Goal: Task Accomplishment & Management: Manage account settings

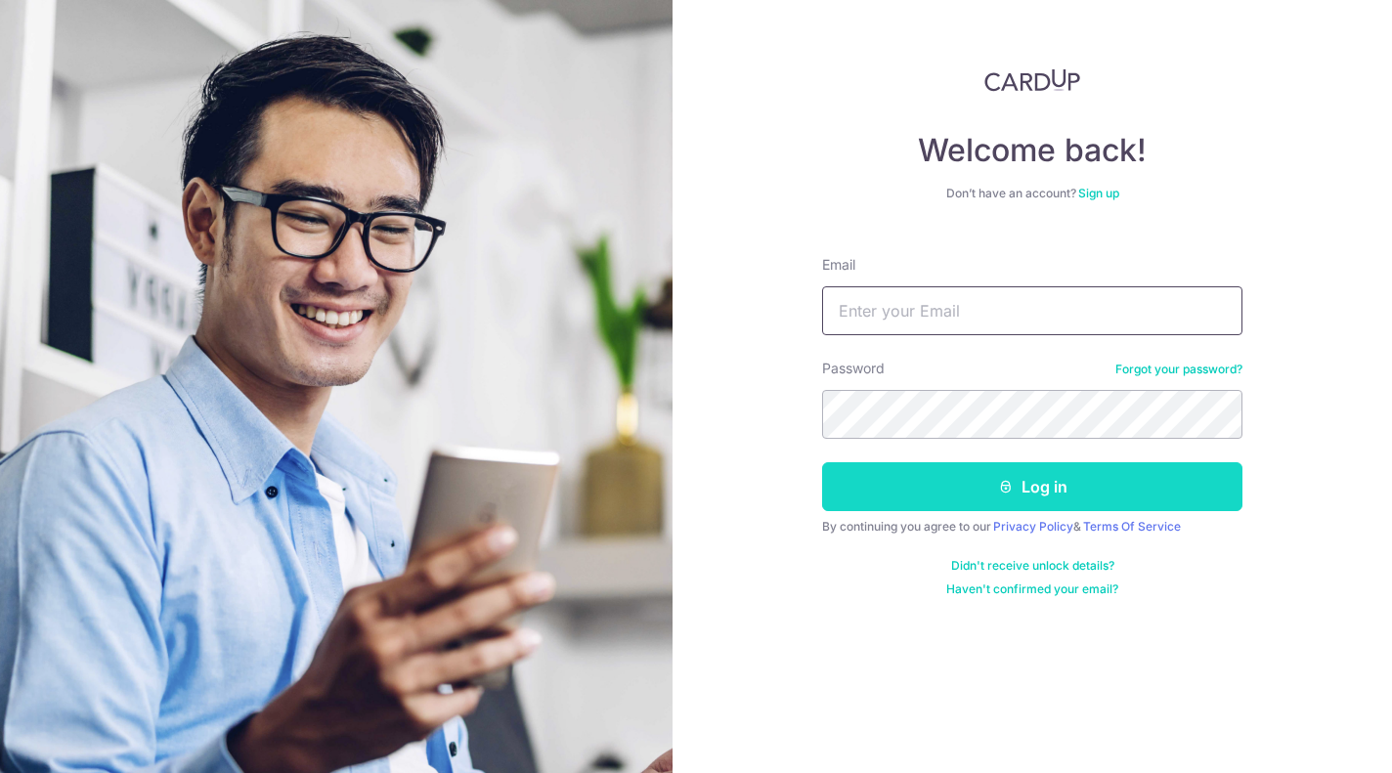
type input "john.chinck@gmail.com"
click at [998, 490] on icon "submit" at bounding box center [1006, 487] width 16 height 16
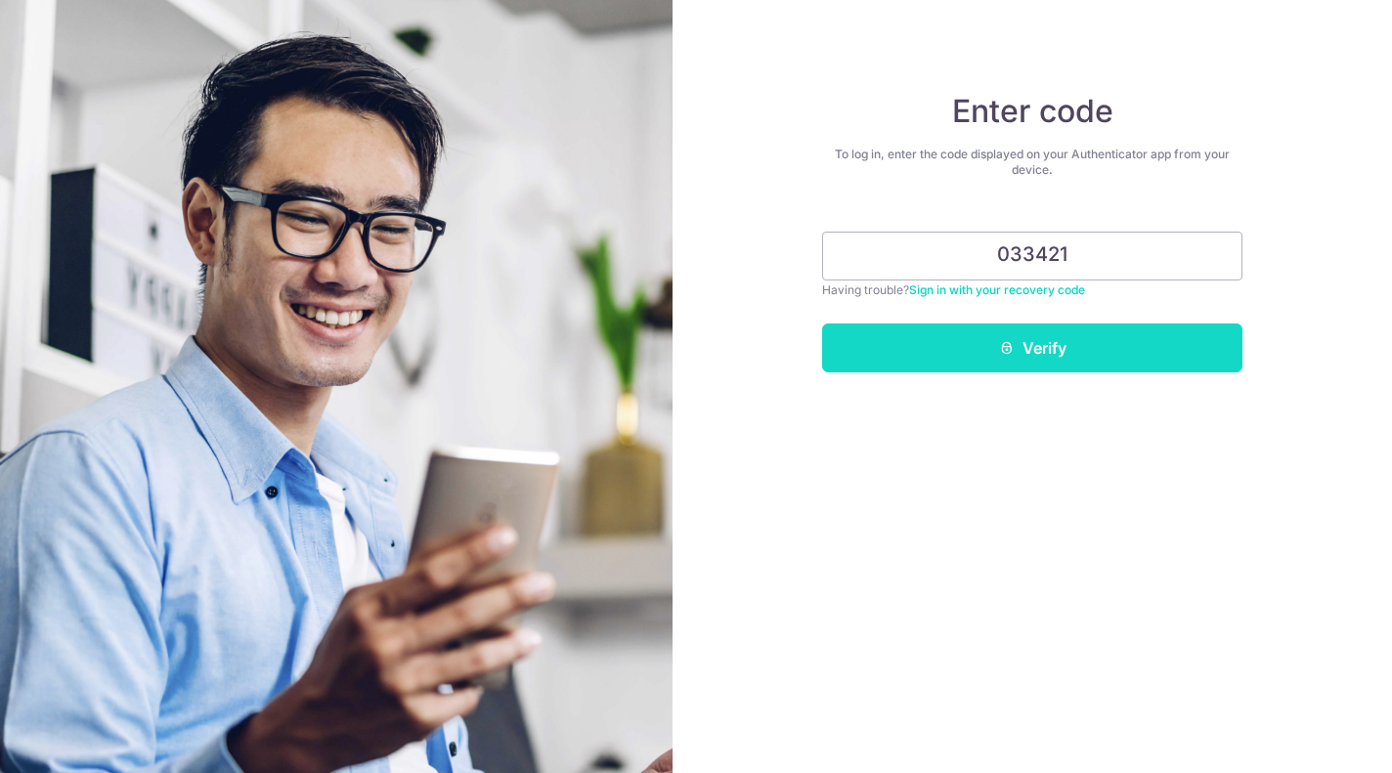
type input "033421"
click at [1059, 351] on button "Verify" at bounding box center [1032, 348] width 420 height 49
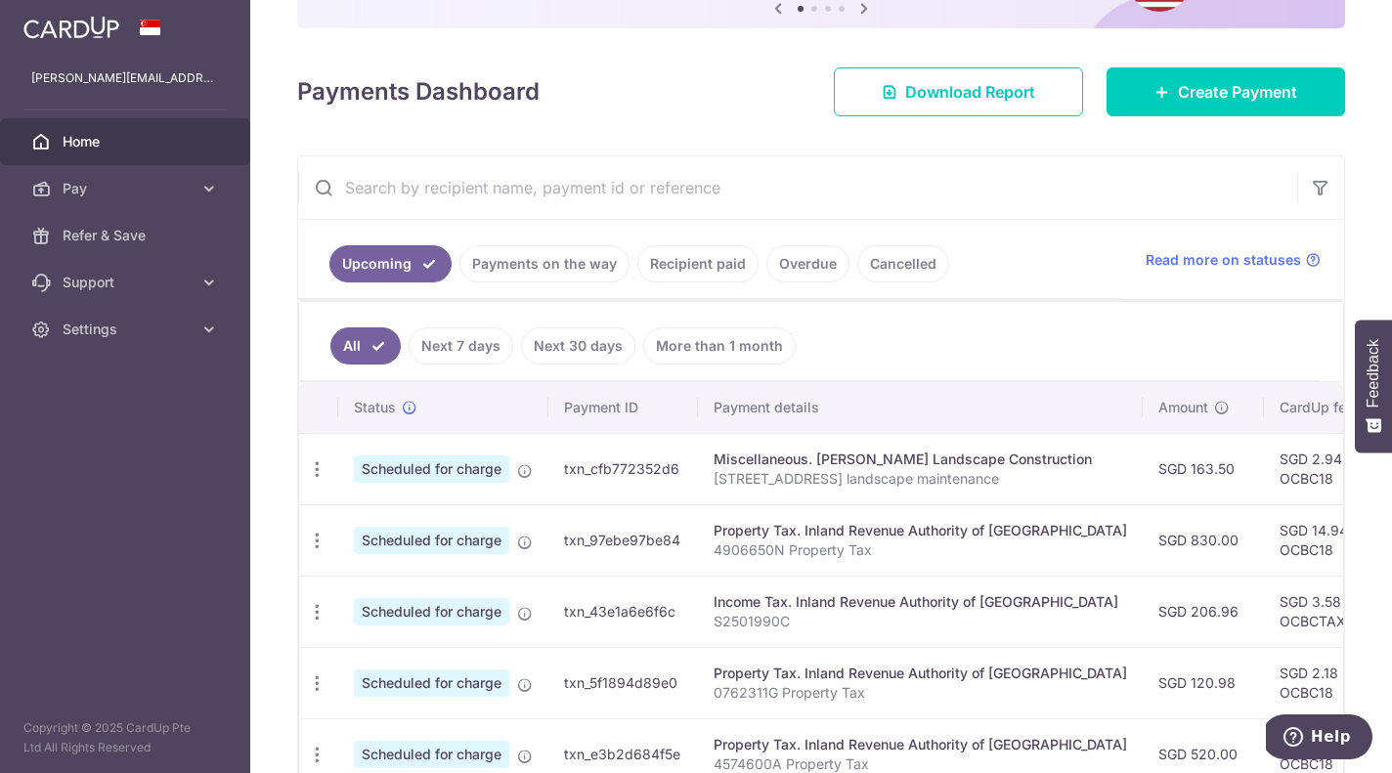
scroll to position [330, 0]
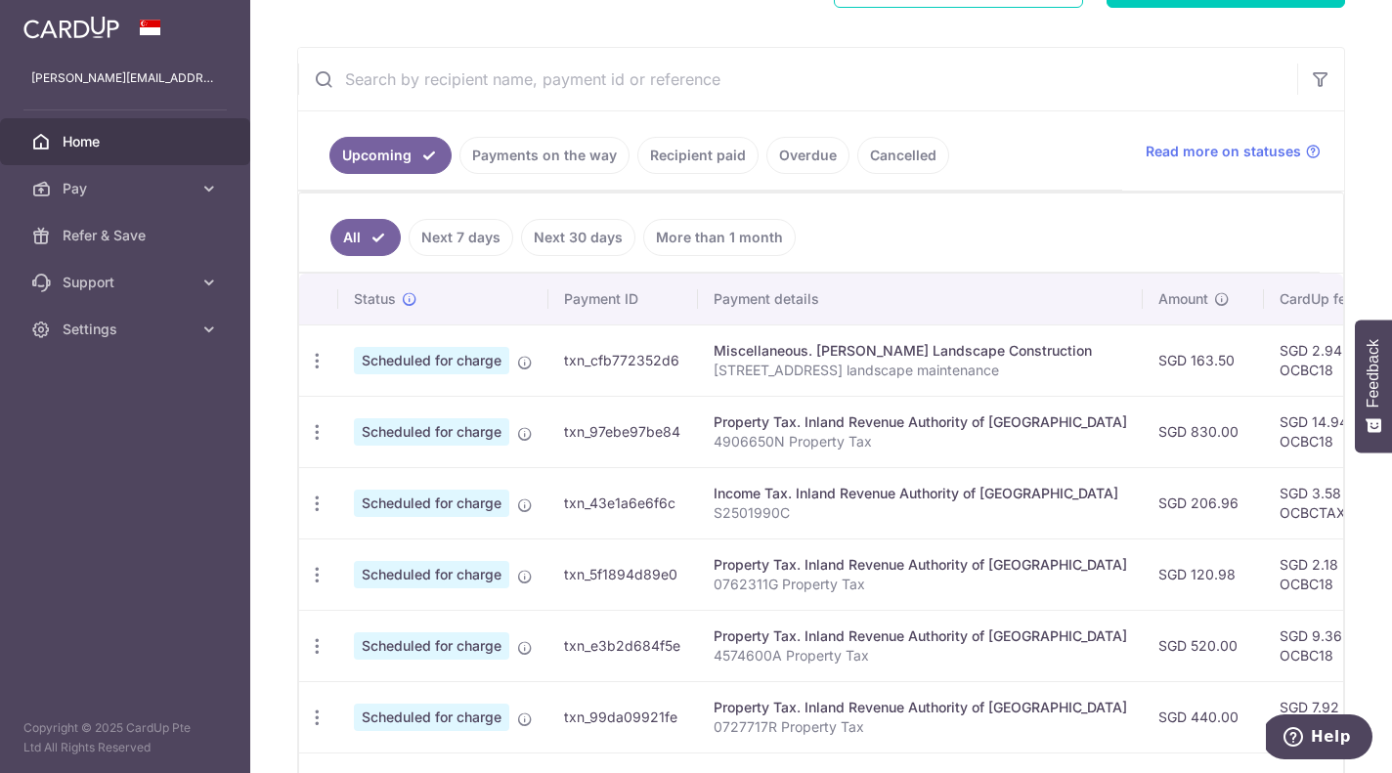
click at [481, 238] on link "Next 7 days" at bounding box center [461, 237] width 105 height 37
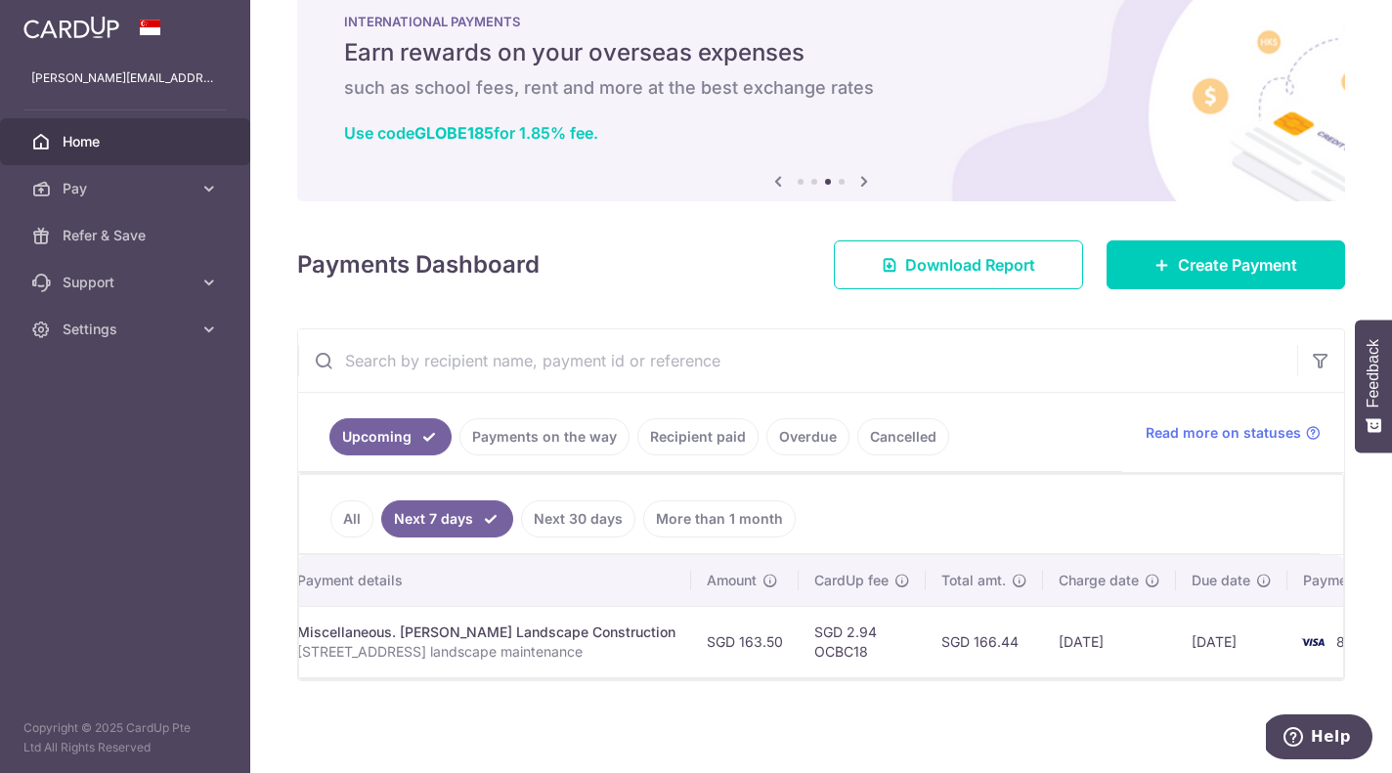
scroll to position [0, 0]
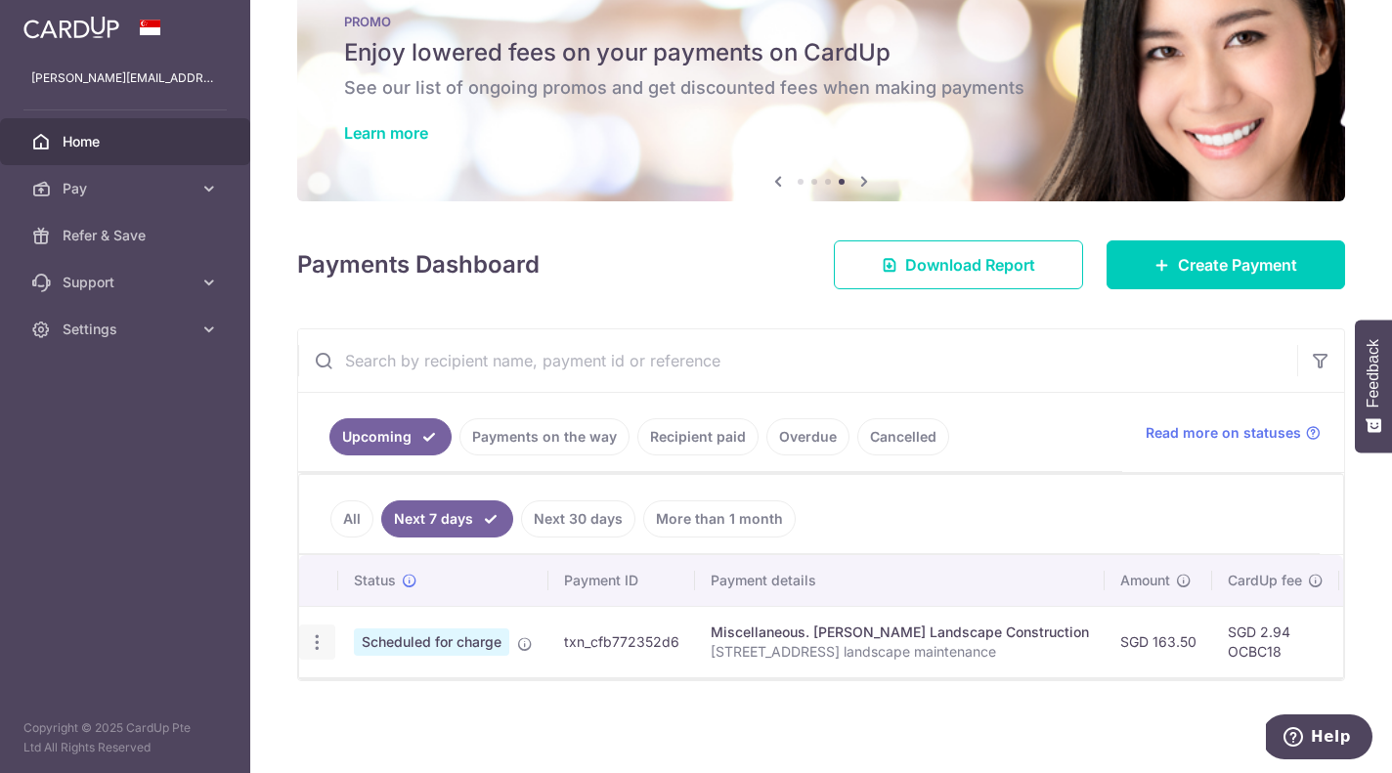
click at [313, 633] on icon "button" at bounding box center [317, 643] width 21 height 21
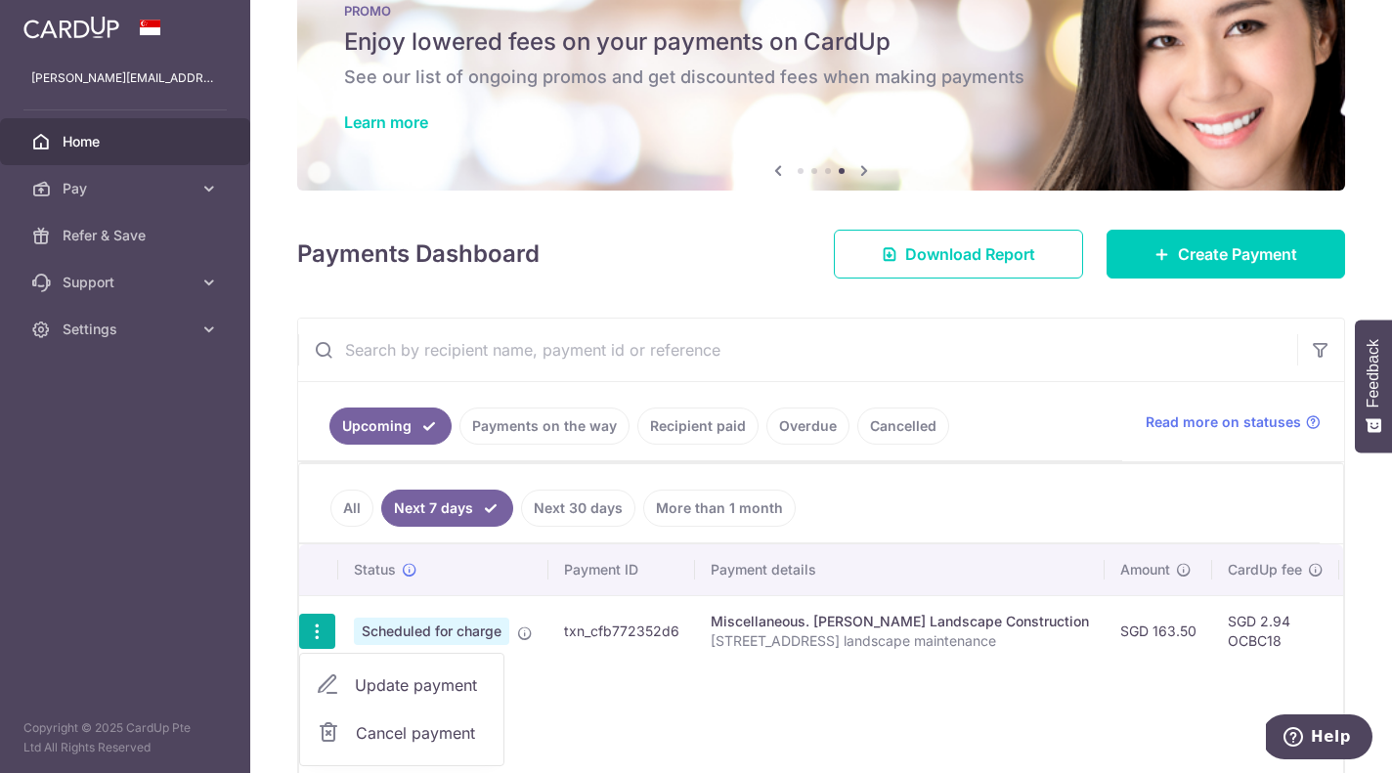
click at [418, 687] on span "Update payment" at bounding box center [421, 685] width 133 height 23
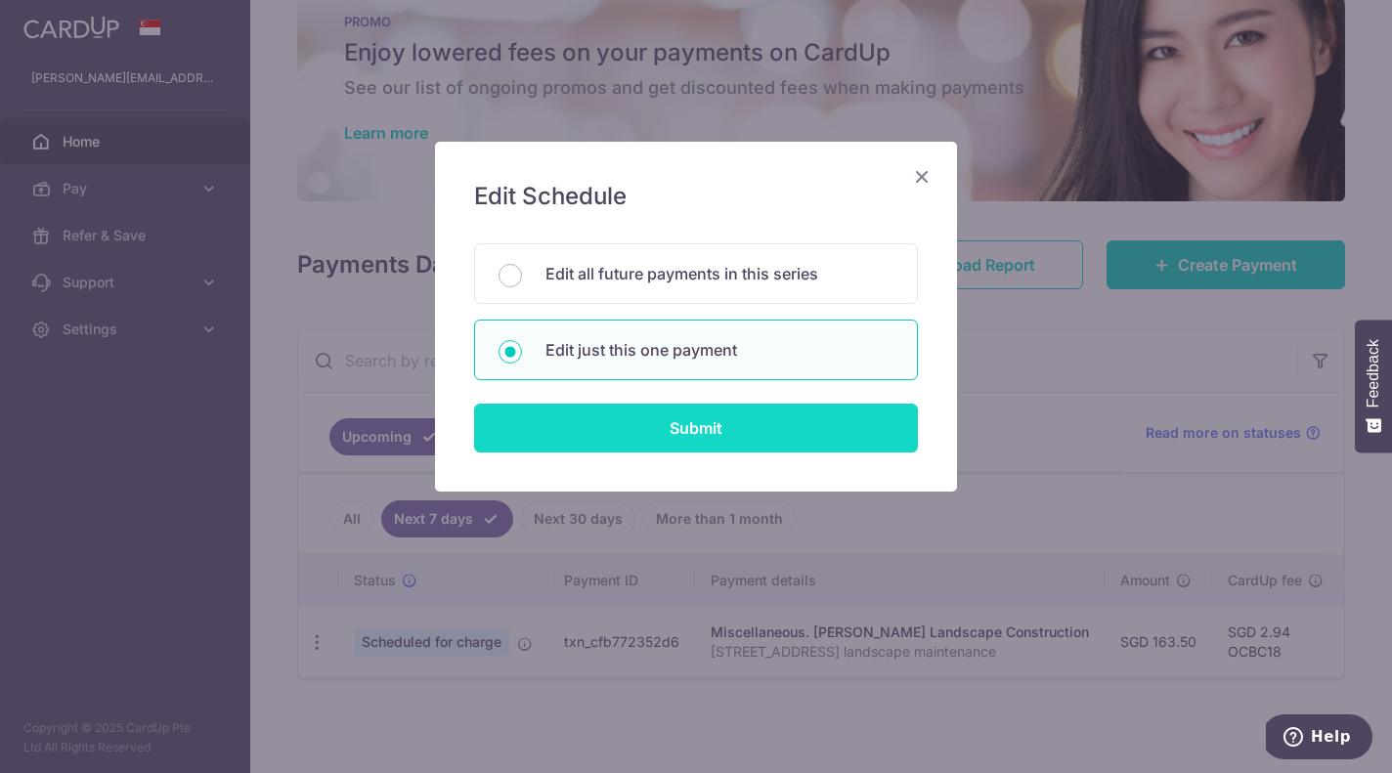
click at [726, 427] on input "Submit" at bounding box center [696, 428] width 444 height 49
radio input "true"
type input "163.50"
type input "12/10/2025"
type input "[STREET_ADDRESS] landscape maintenance"
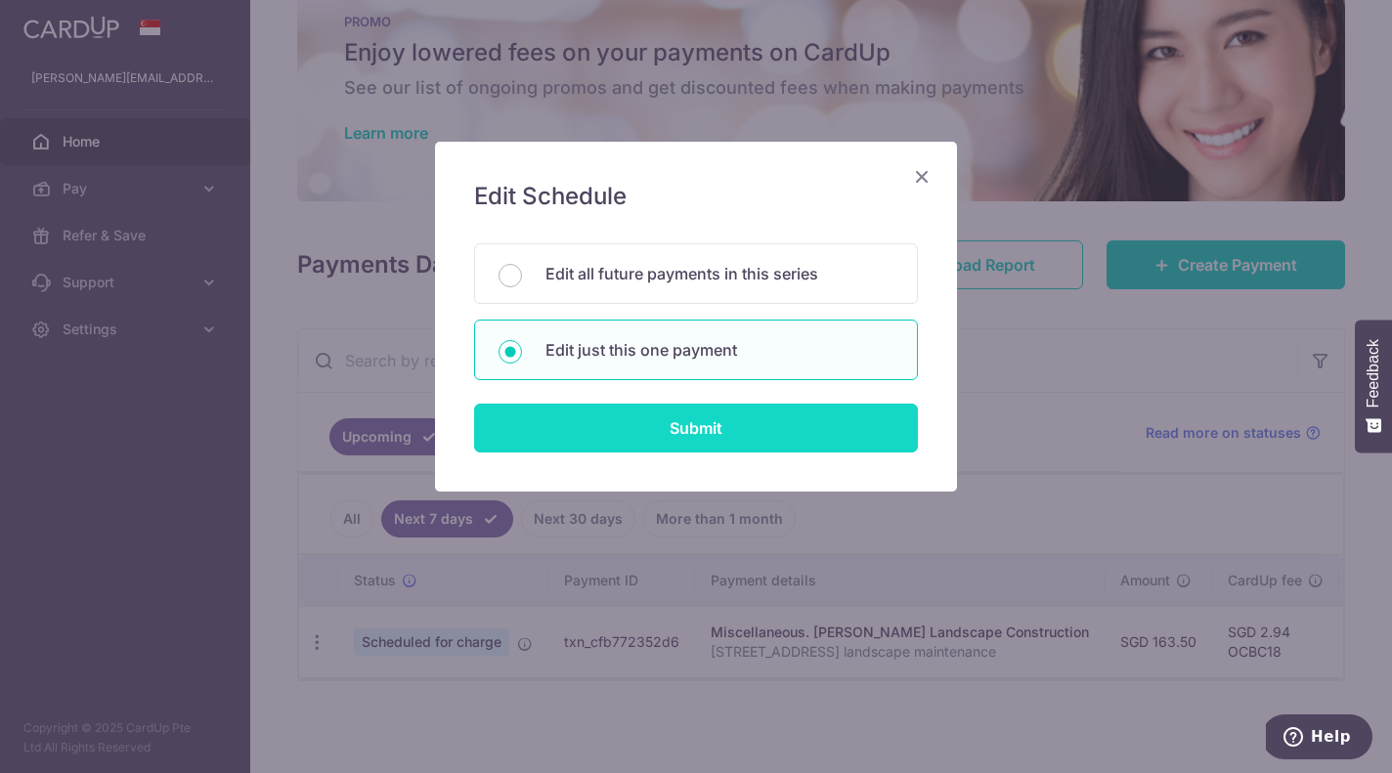
type input "OCBC18"
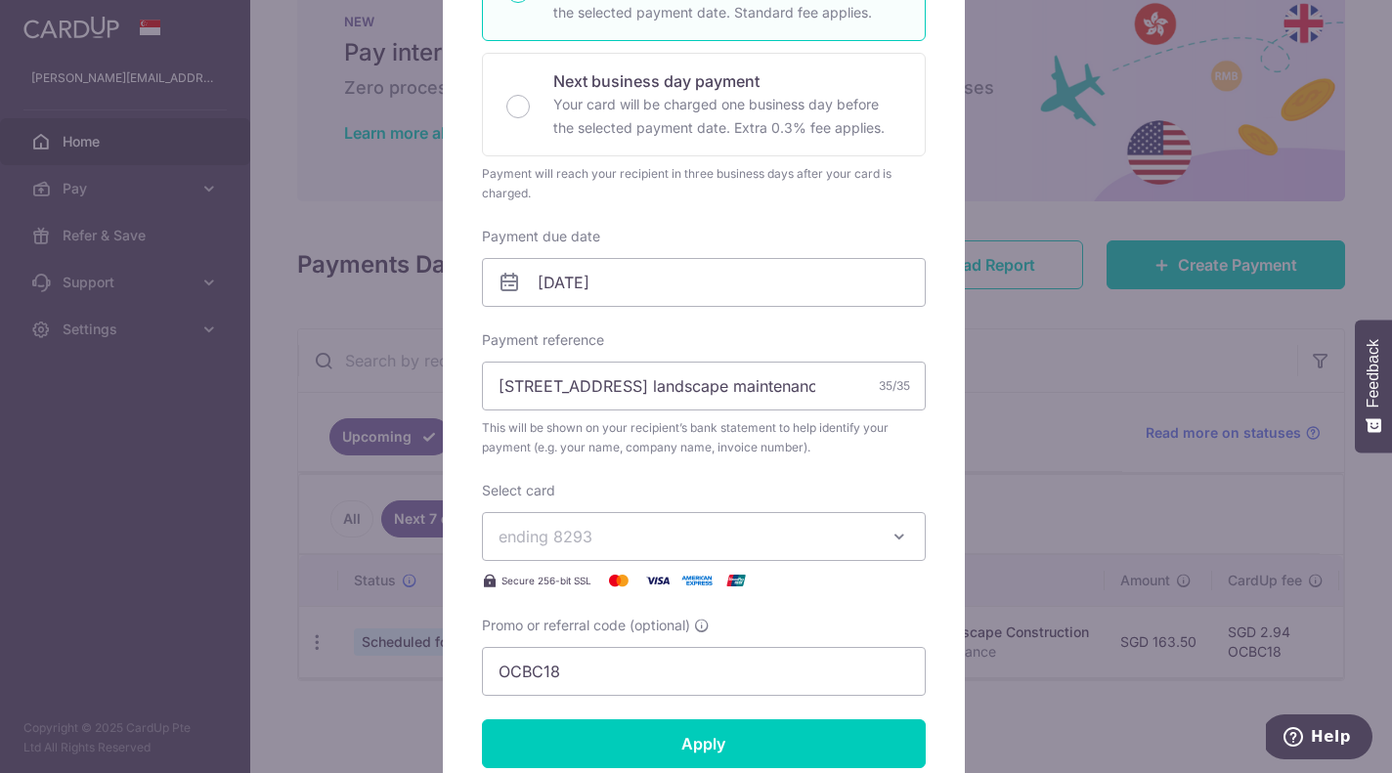
scroll to position [422, 0]
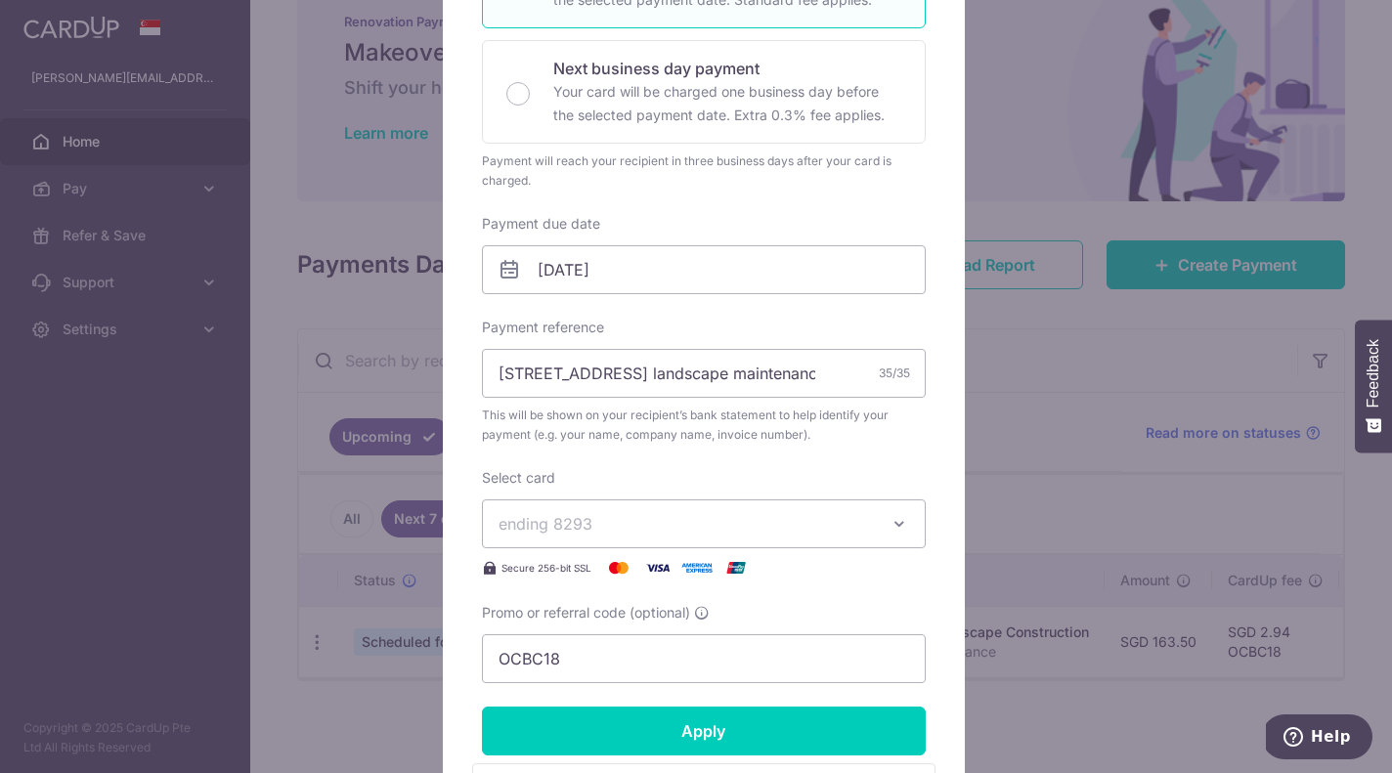
click at [499, 271] on icon at bounding box center [509, 269] width 23 height 23
click at [564, 269] on input "12/10/2025" at bounding box center [704, 269] width 444 height 49
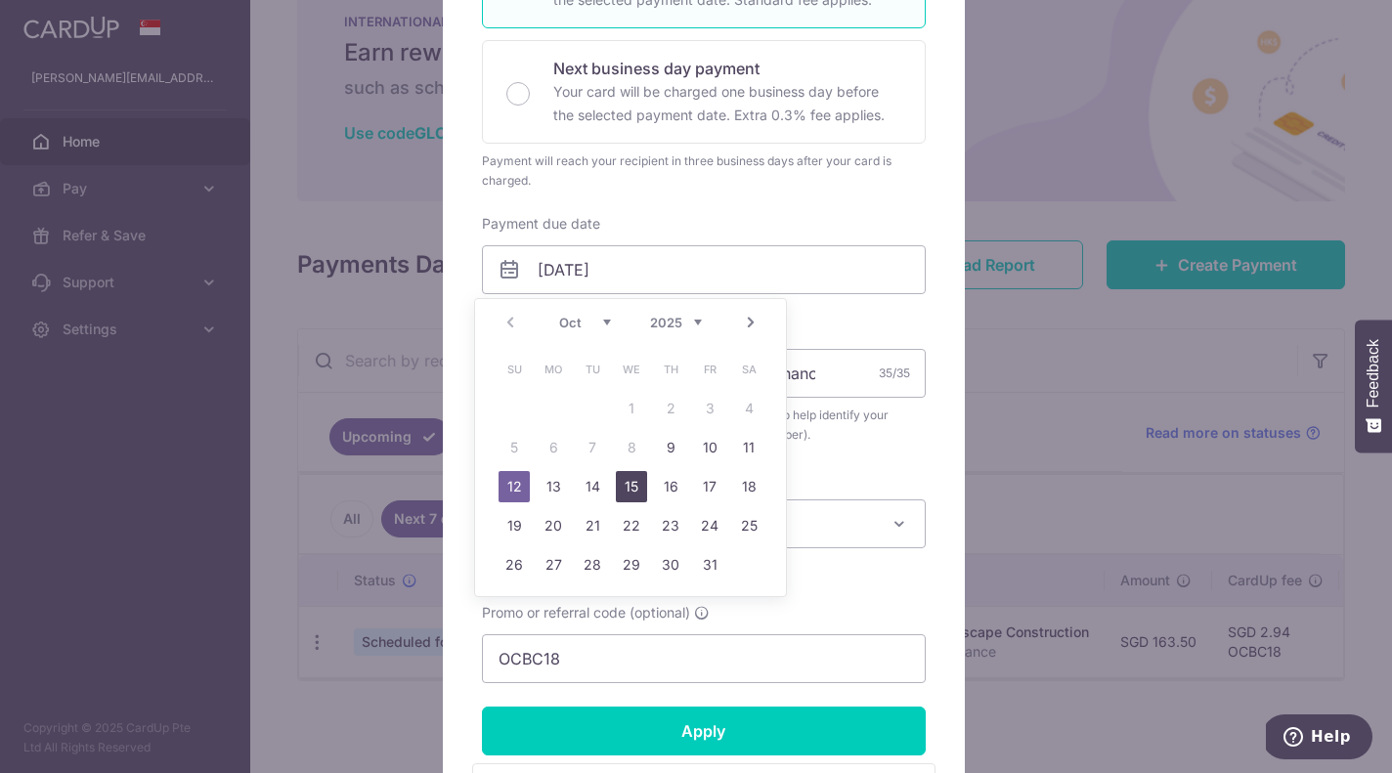
click at [628, 486] on link "15" at bounding box center [631, 486] width 31 height 31
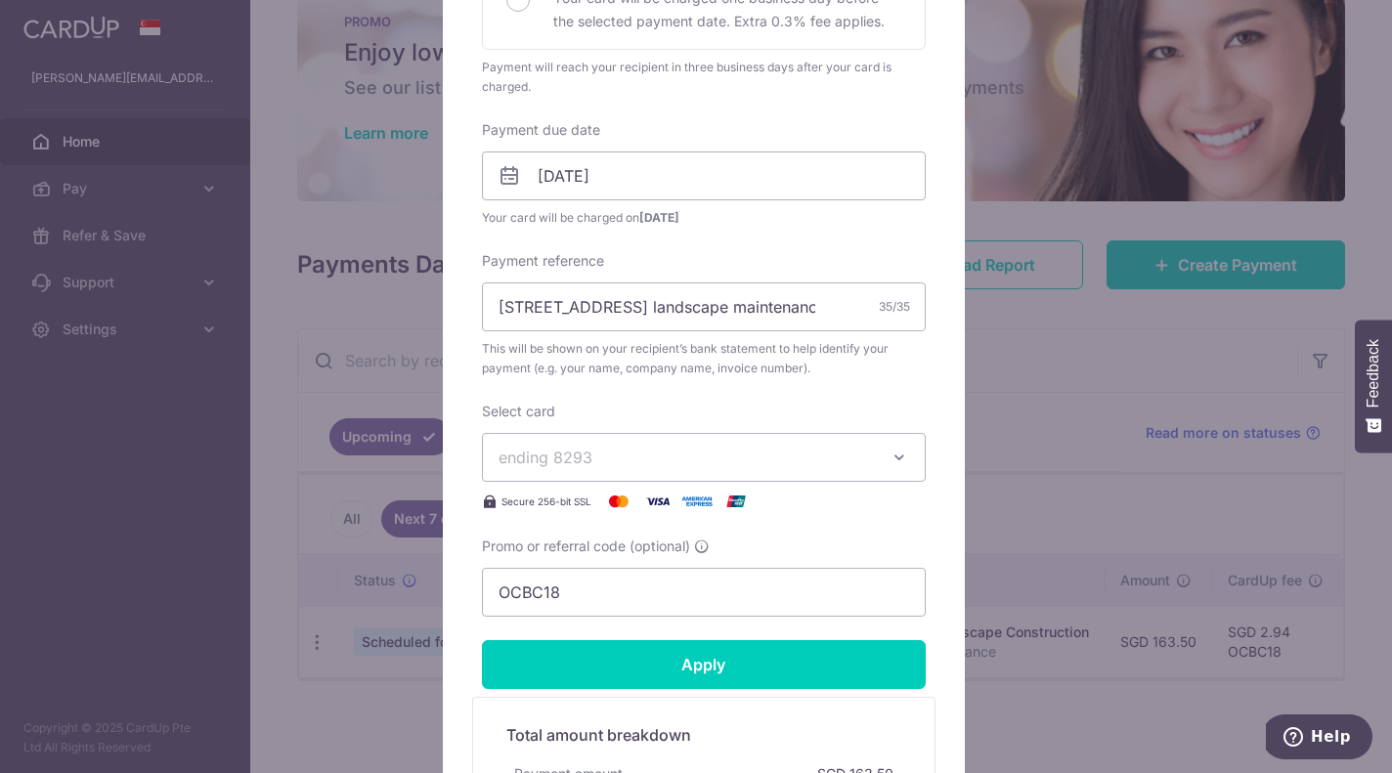
scroll to position [480, 0]
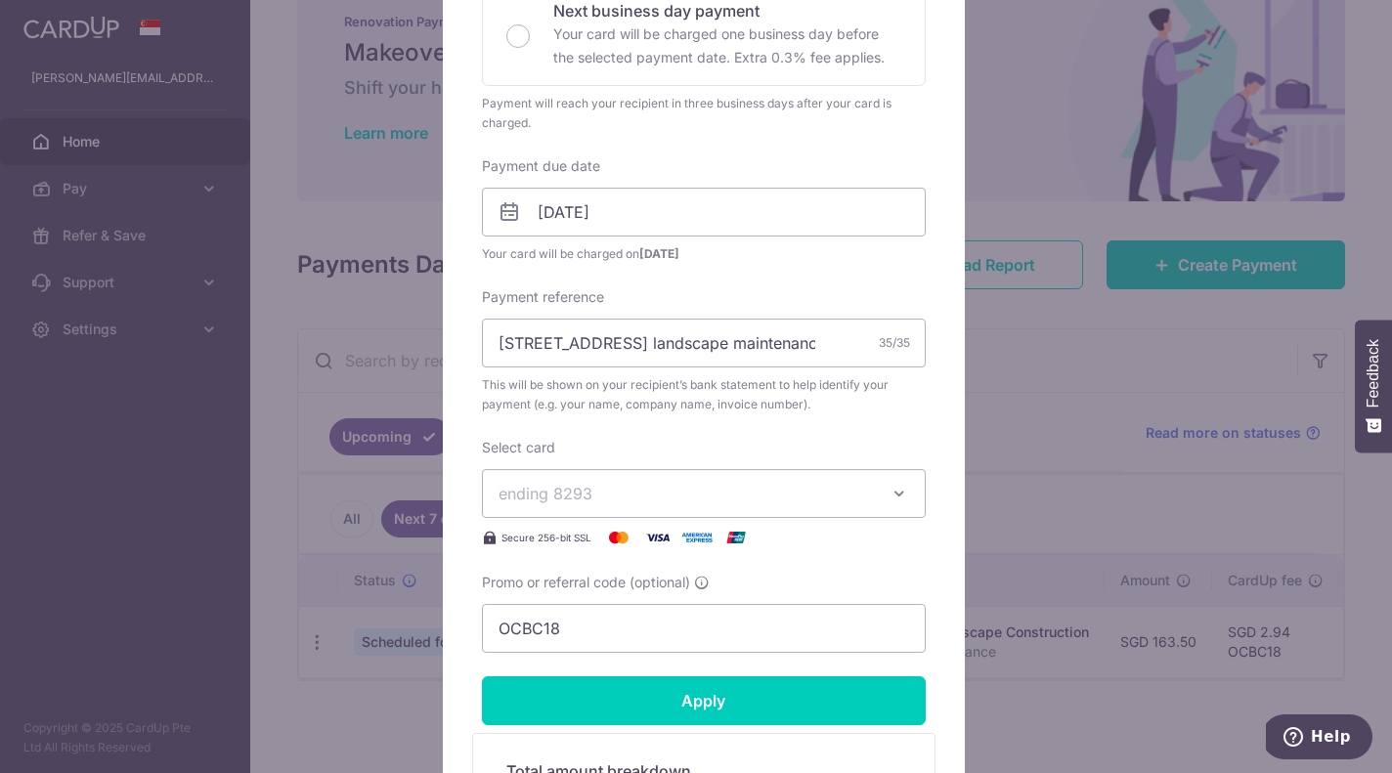
click at [504, 212] on icon at bounding box center [509, 211] width 23 height 23
click at [553, 215] on input "[DATE]" at bounding box center [704, 212] width 444 height 49
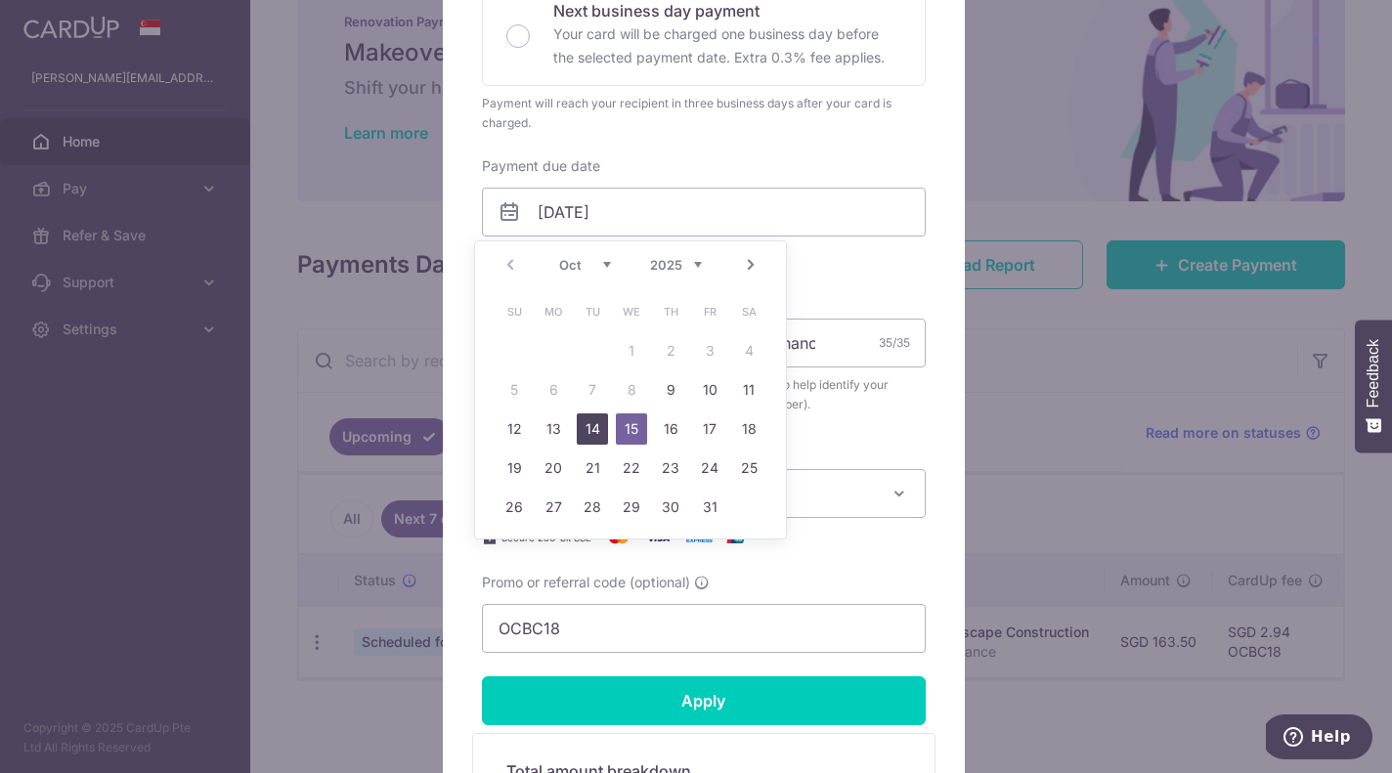
click at [597, 423] on link "14" at bounding box center [592, 429] width 31 height 31
type input "[DATE]"
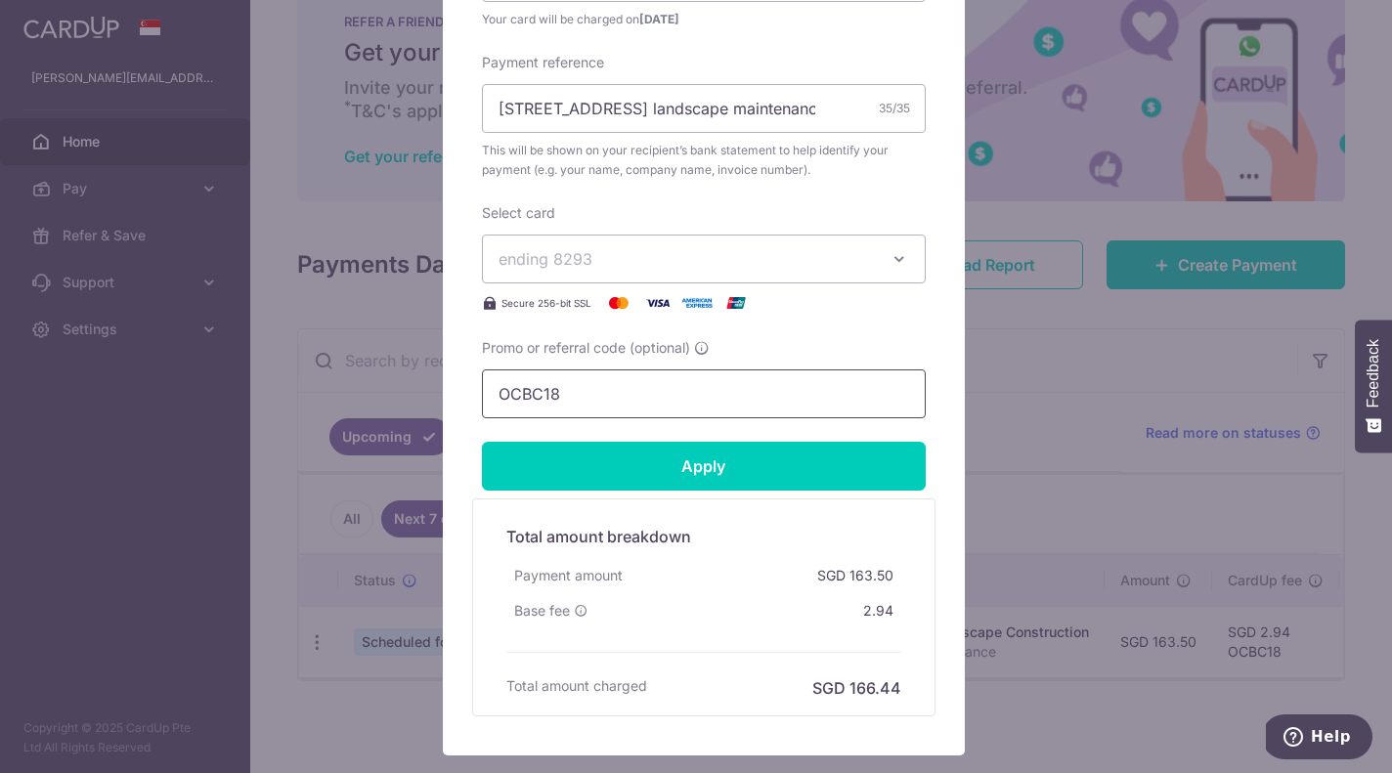
scroll to position [723, 0]
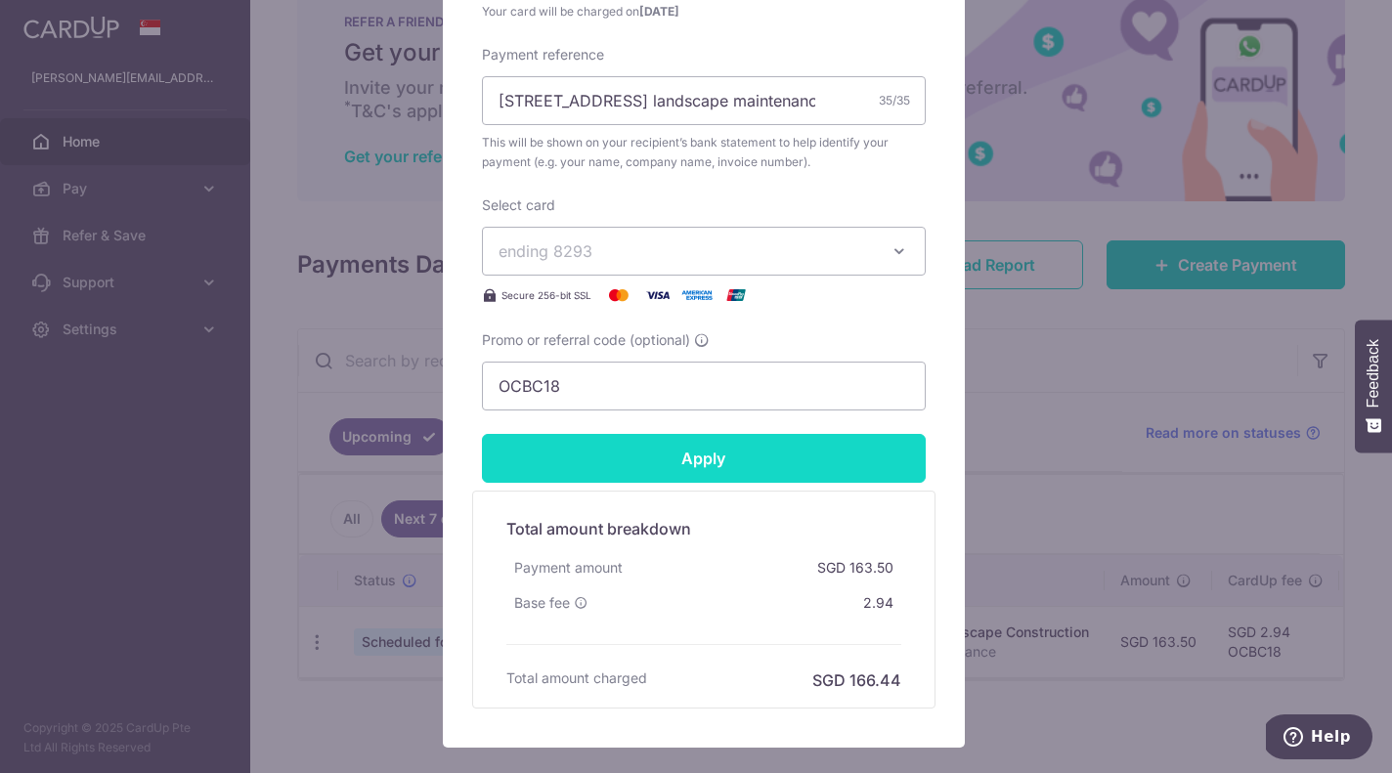
click at [687, 461] on input "Apply" at bounding box center [704, 458] width 444 height 49
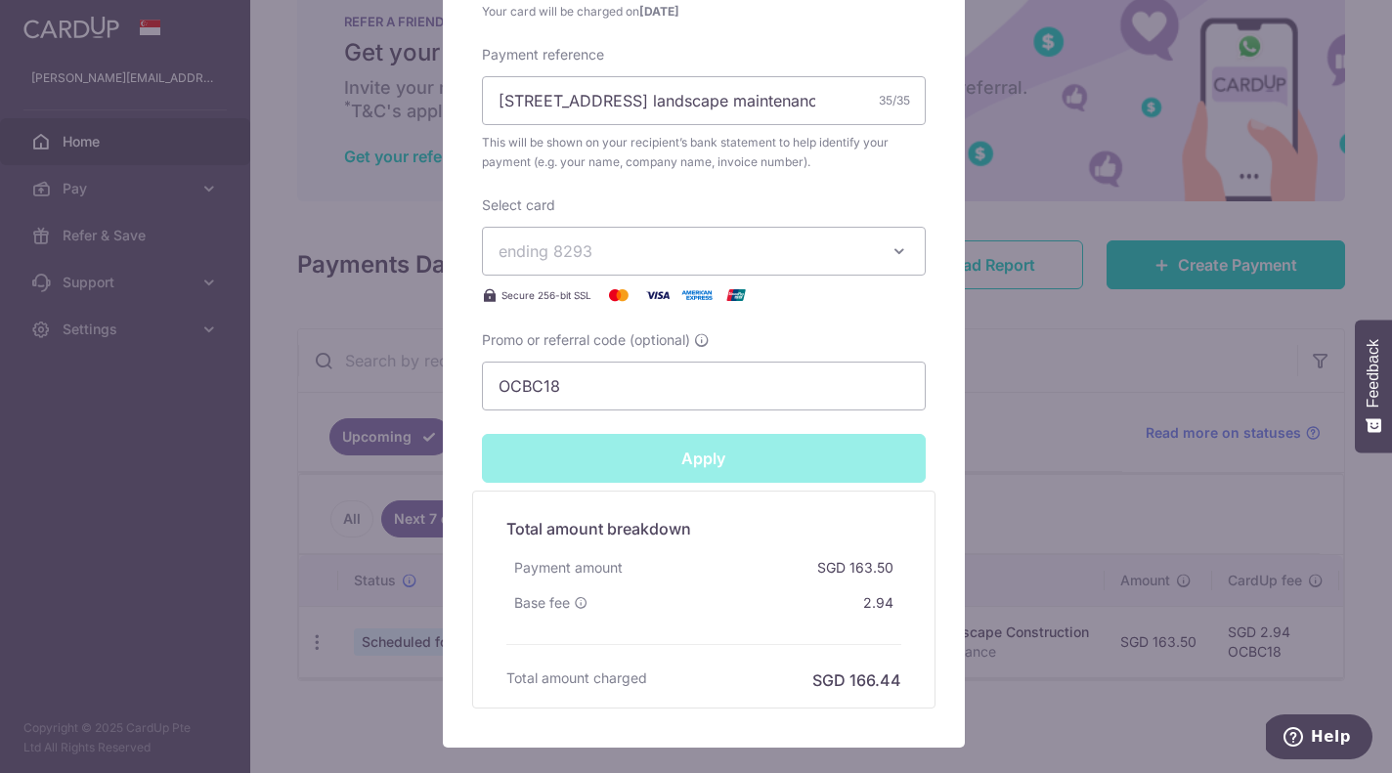
type input "Successfully Applied"
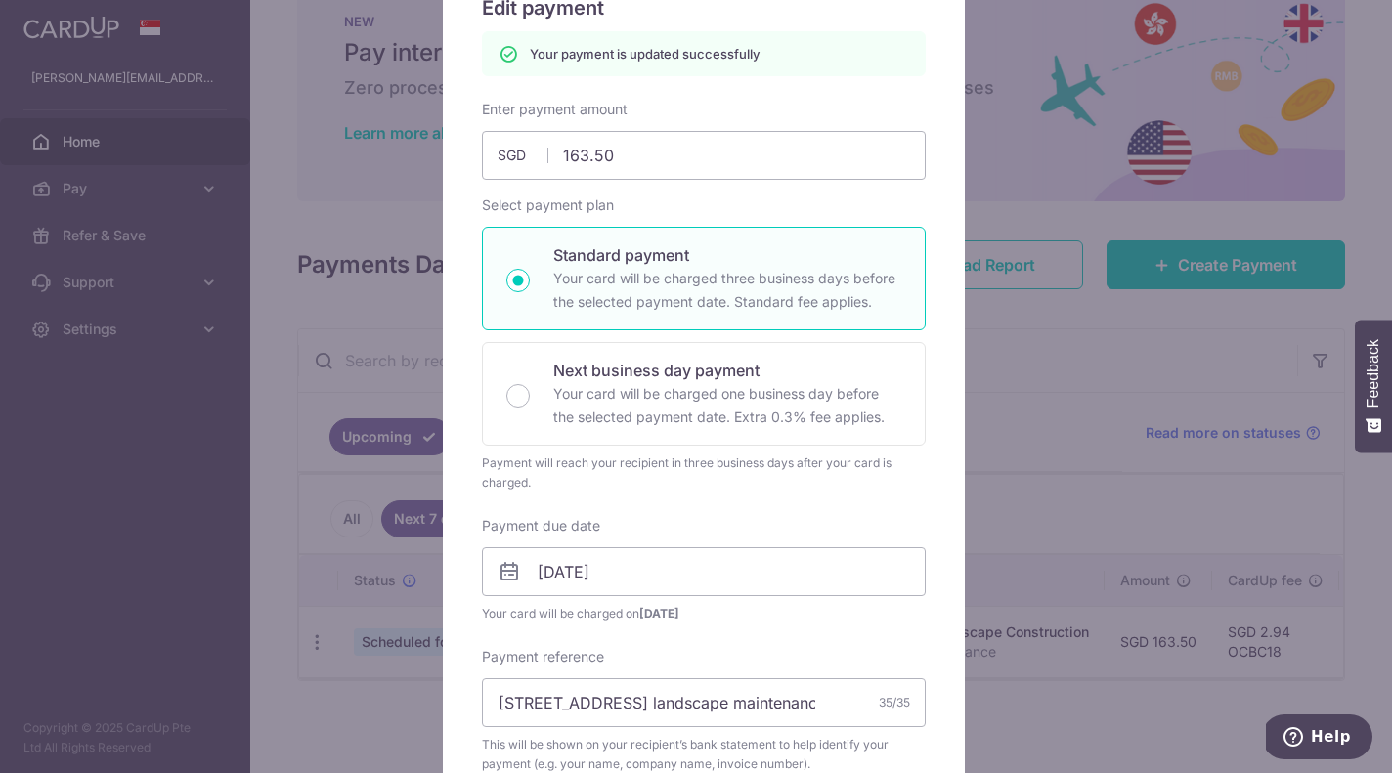
scroll to position [0, 0]
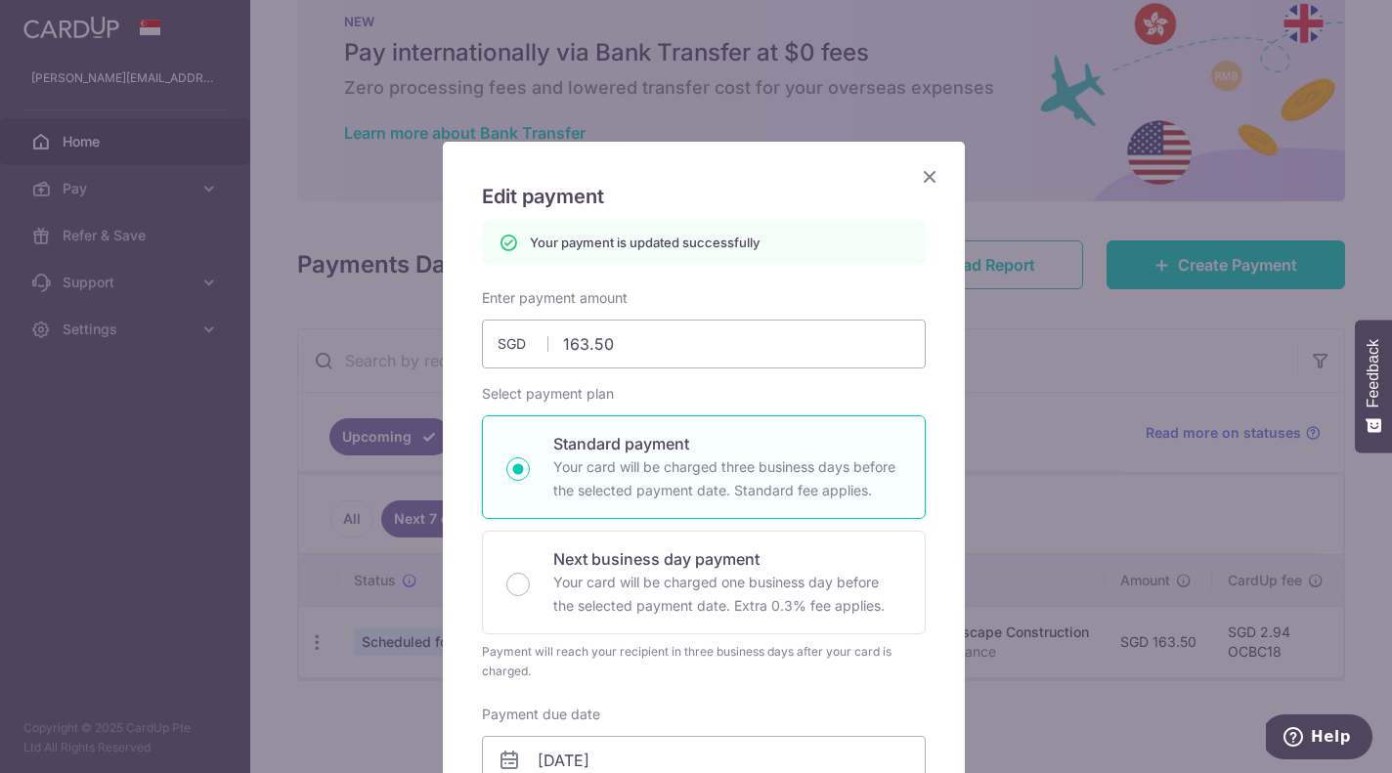
click at [927, 176] on icon "Close" at bounding box center [929, 176] width 23 height 24
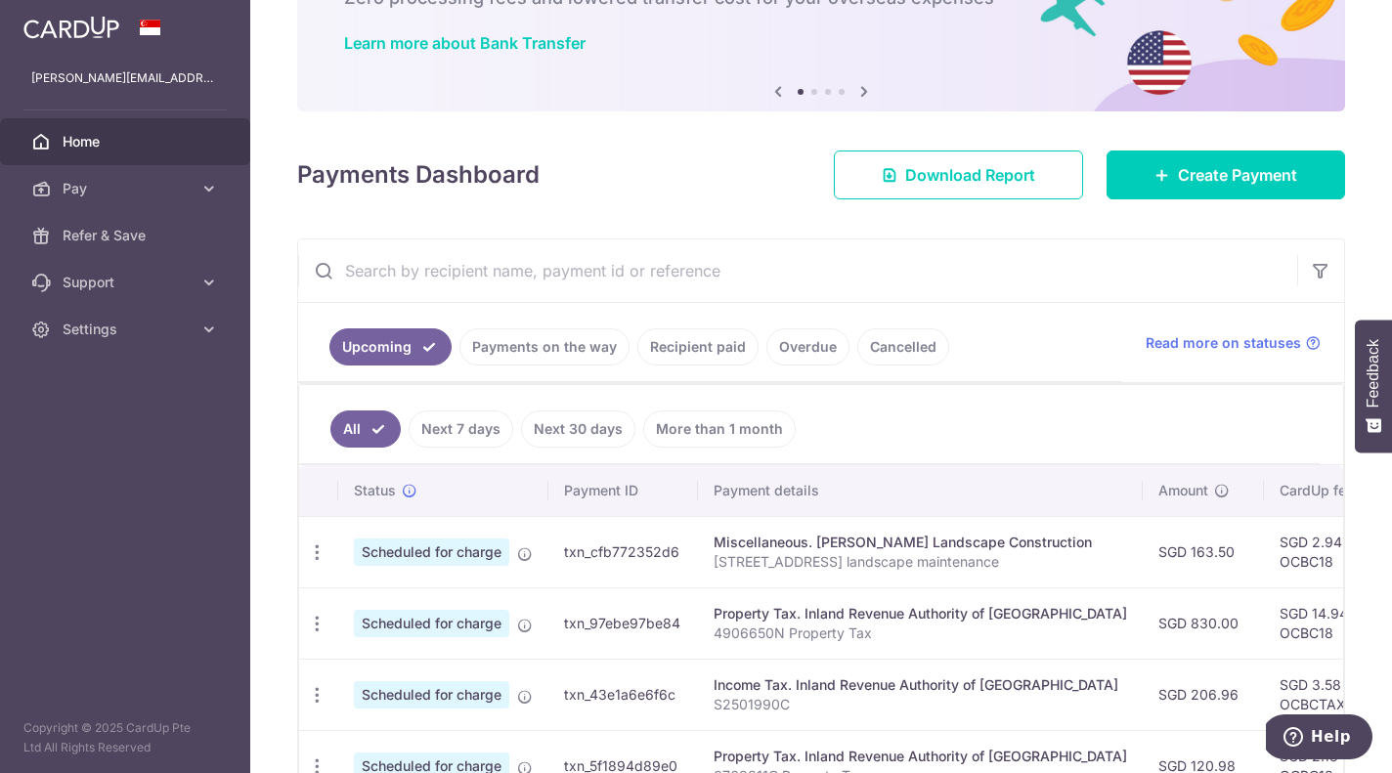
scroll to position [124, 0]
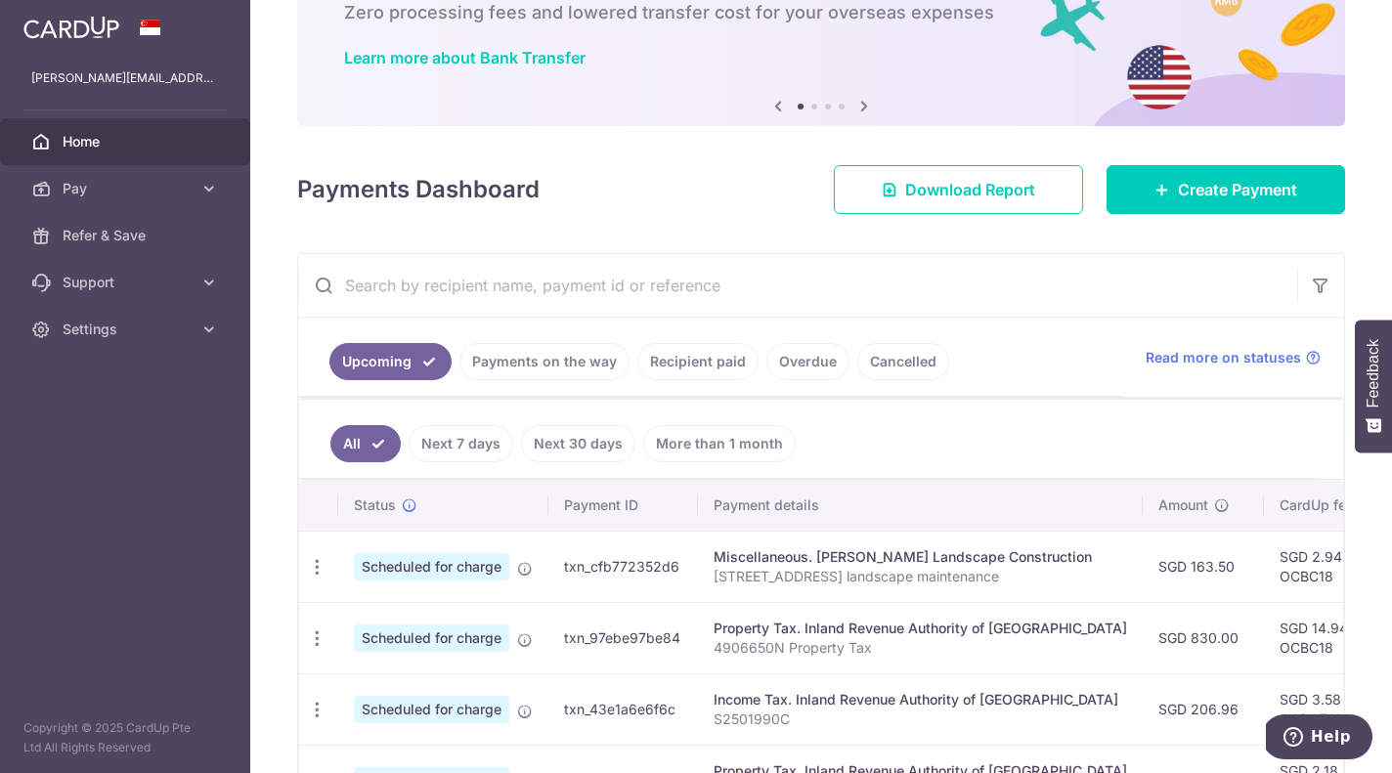
click at [473, 446] on link "Next 7 days" at bounding box center [461, 443] width 105 height 37
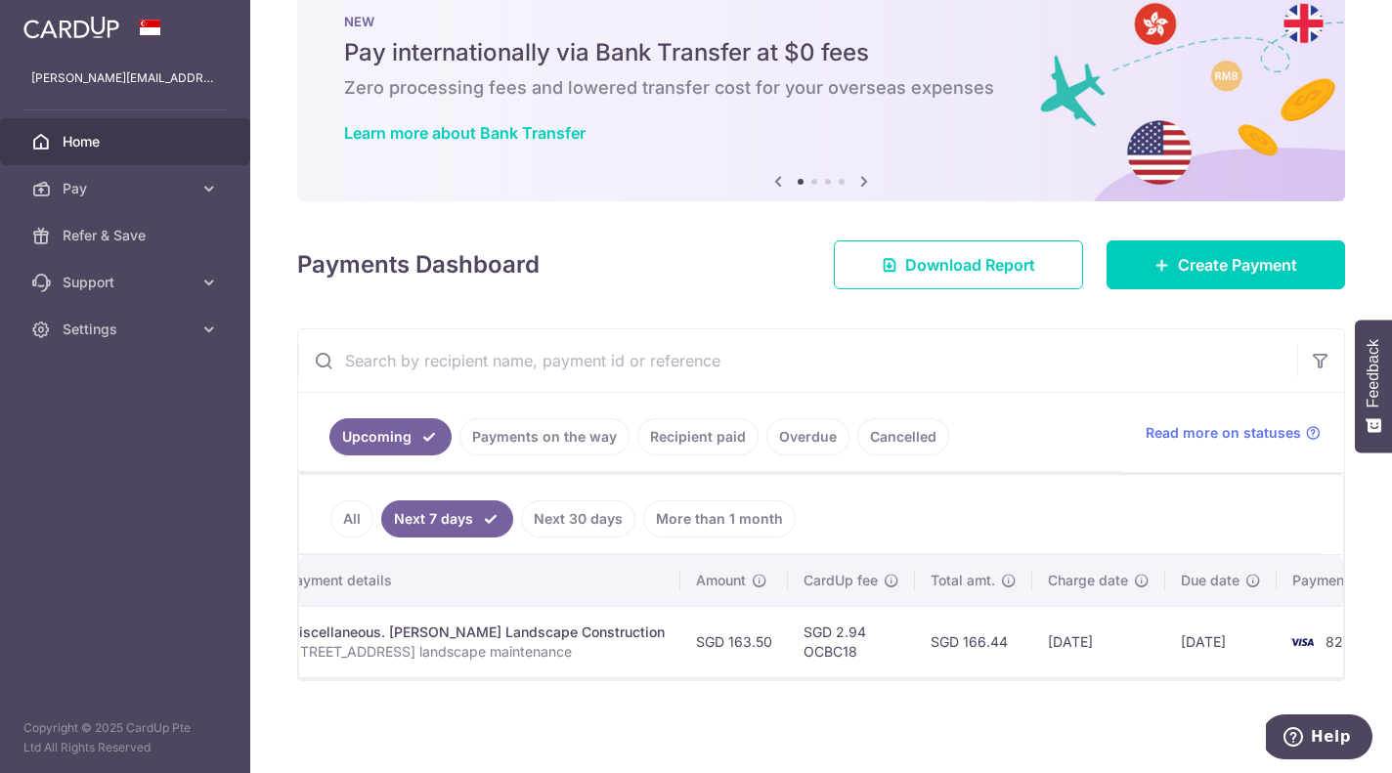
scroll to position [0, 462]
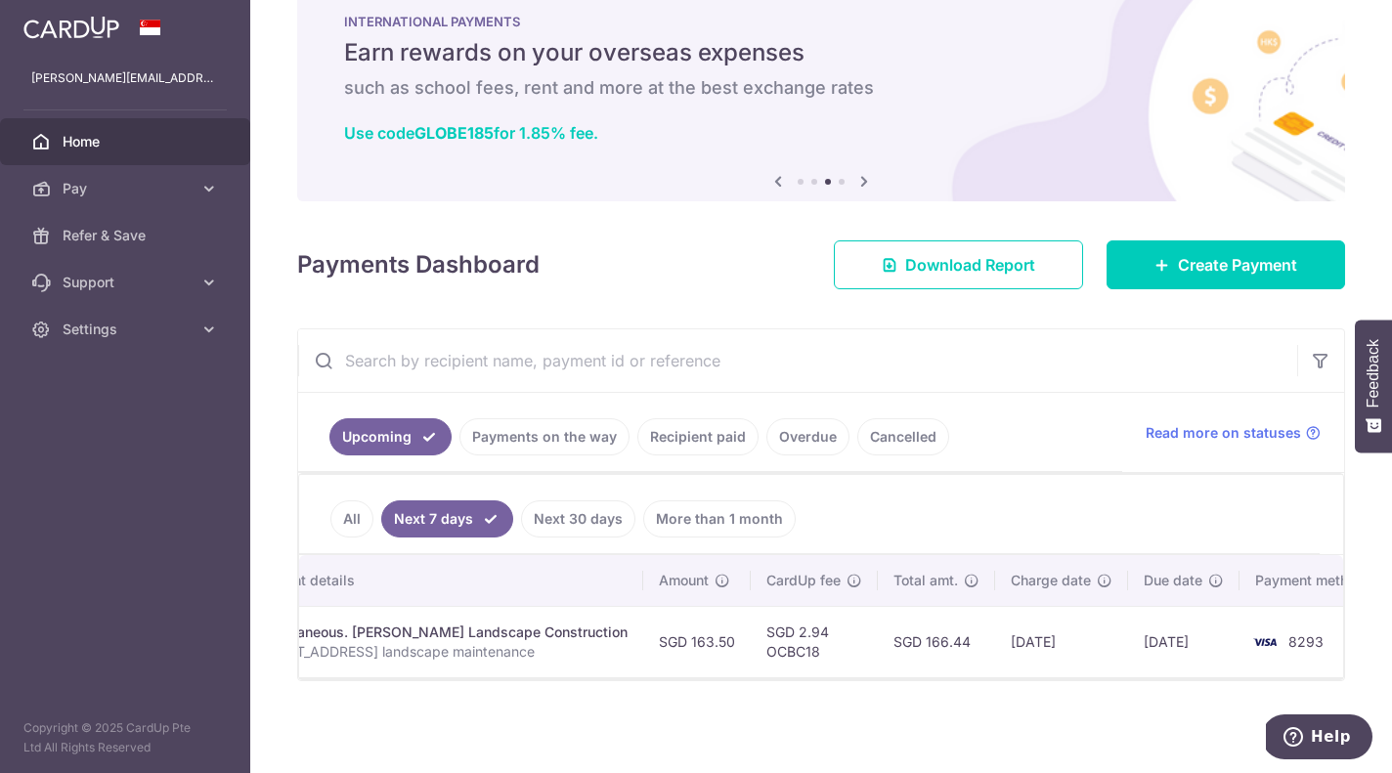
click at [368, 427] on link "Upcoming" at bounding box center [391, 436] width 122 height 37
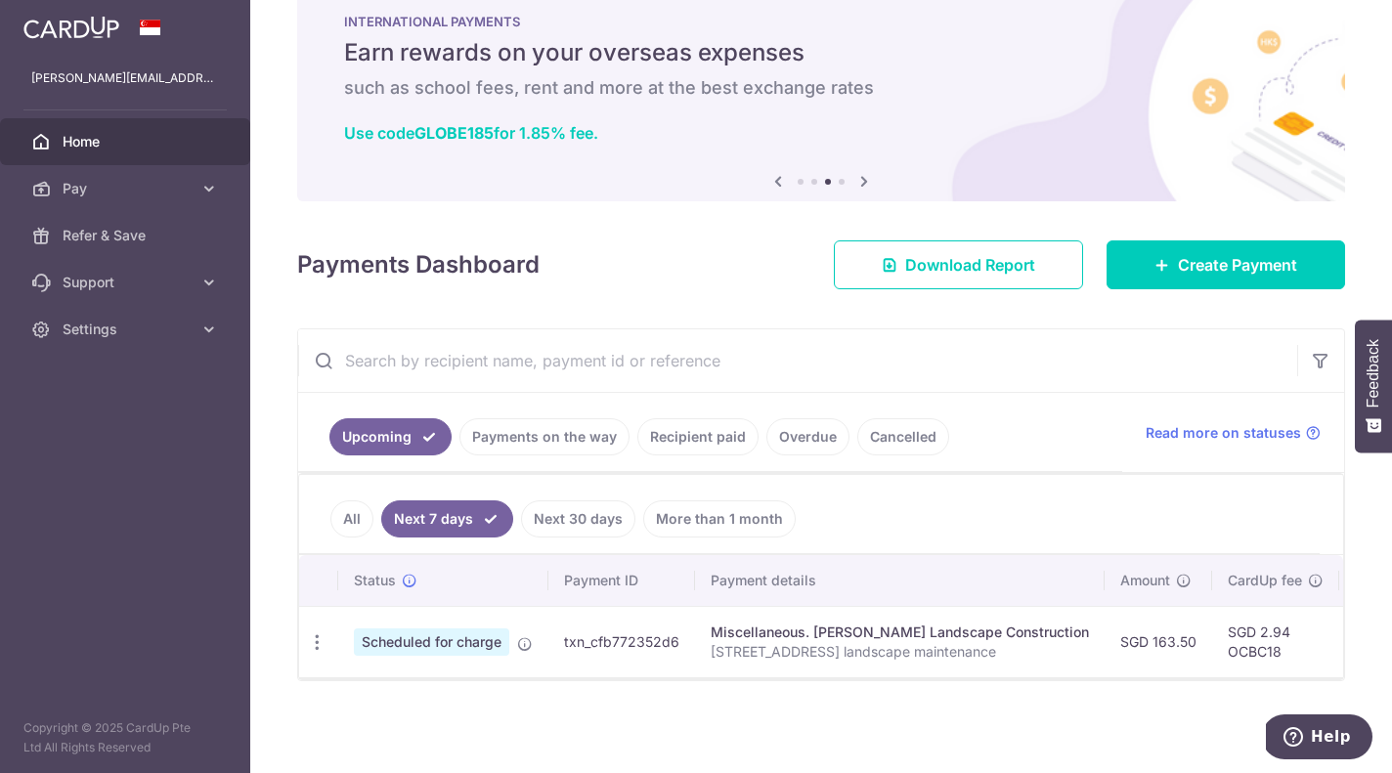
scroll to position [60, 0]
click at [346, 505] on link "All" at bounding box center [351, 519] width 43 height 37
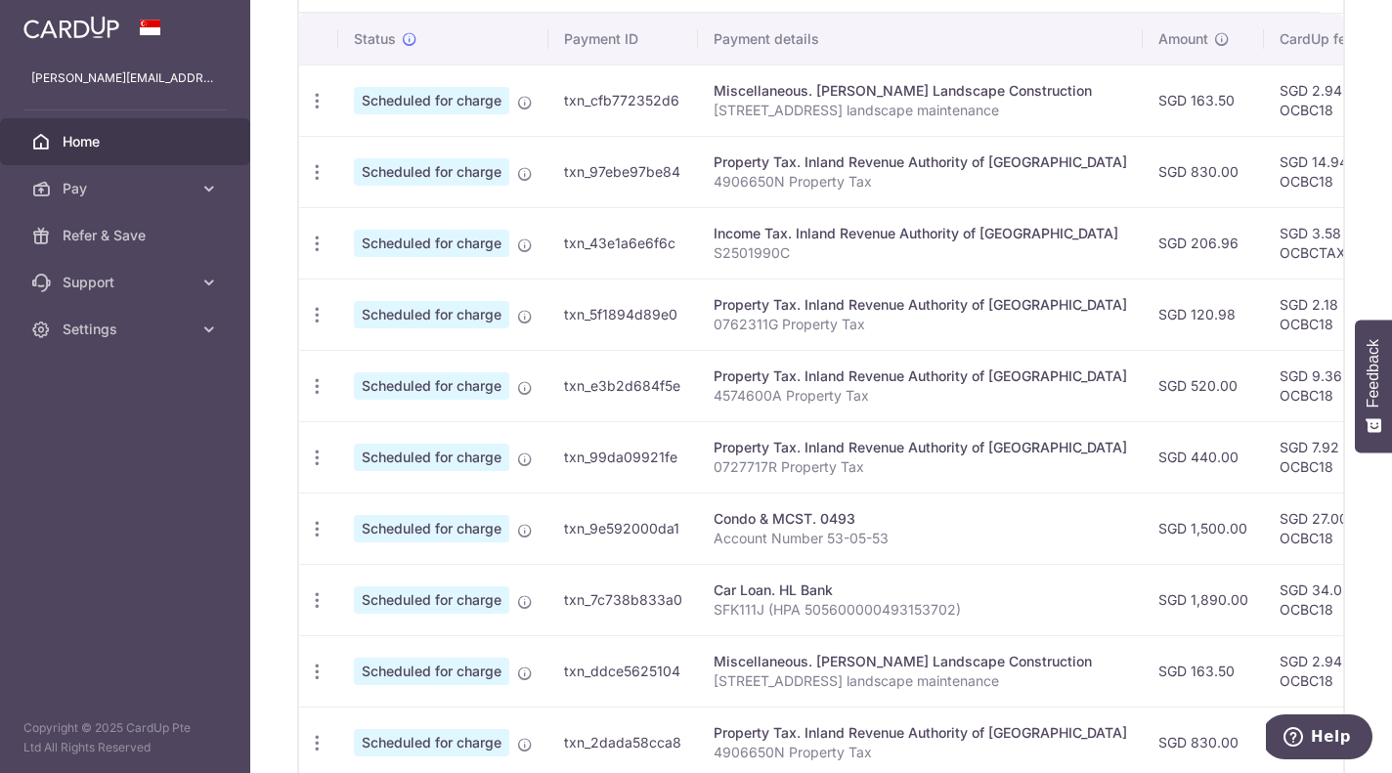
scroll to position [615, 0]
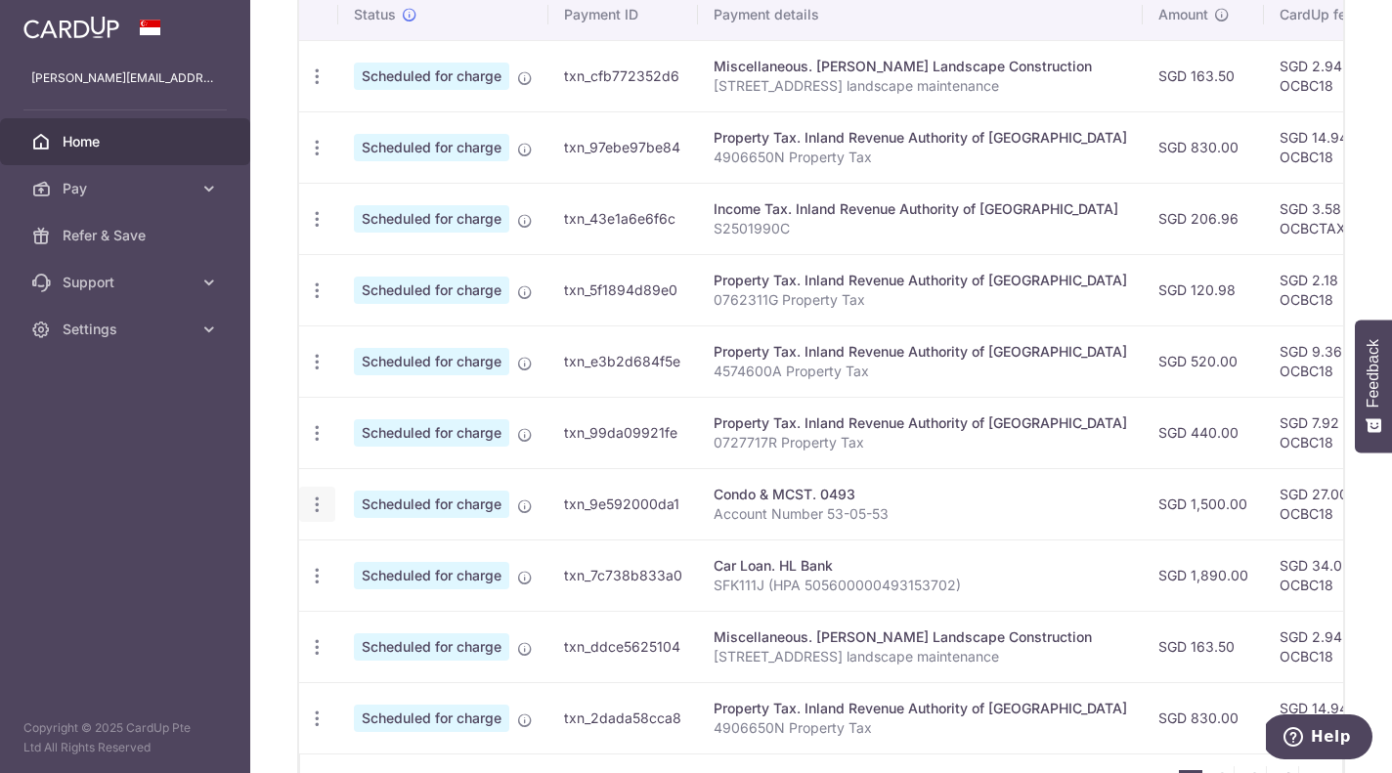
click at [322, 508] on icon "button" at bounding box center [317, 505] width 21 height 21
click at [397, 560] on span "Update payment" at bounding box center [421, 558] width 133 height 23
radio input "true"
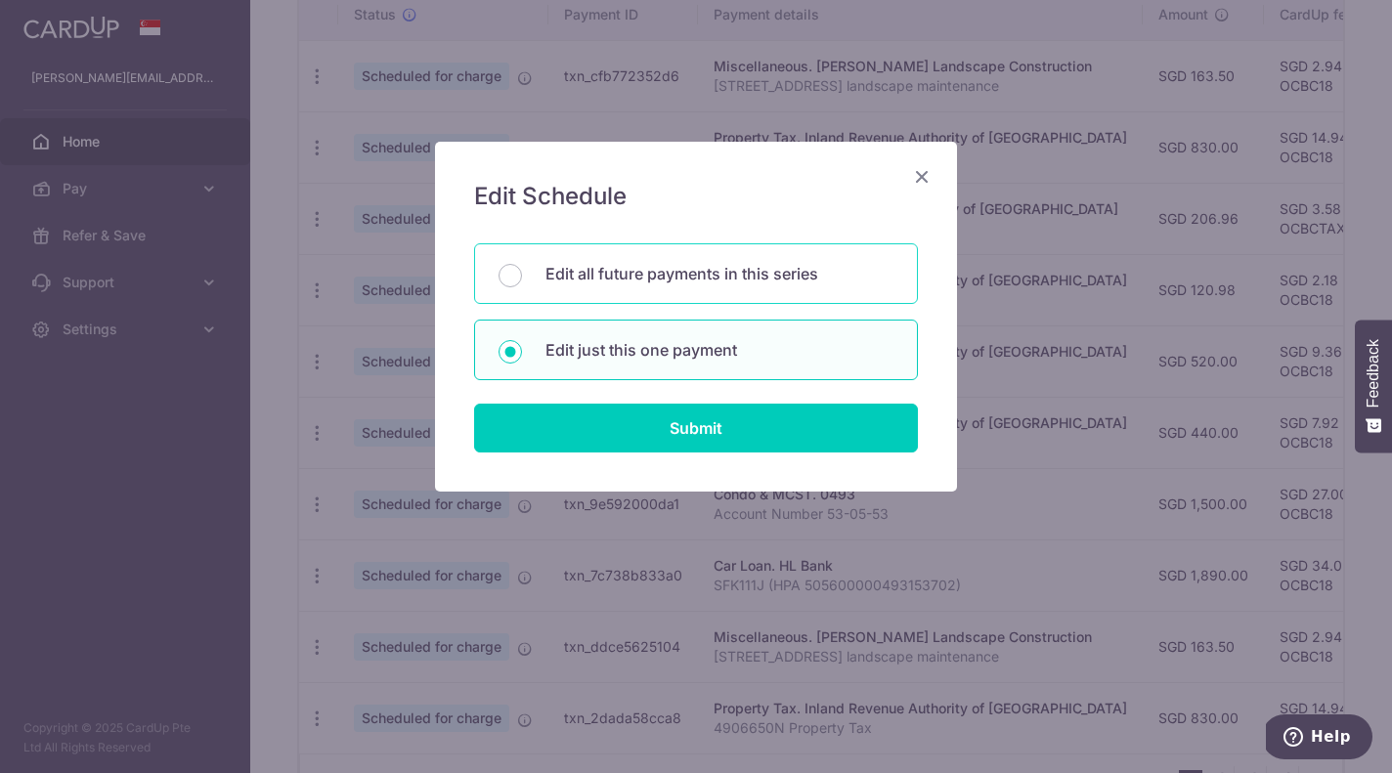
click at [576, 271] on p "Edit all future payments in this series" at bounding box center [720, 273] width 348 height 23
click at [522, 271] on input "Edit all future payments in this series" at bounding box center [510, 275] width 23 height 23
radio input "true"
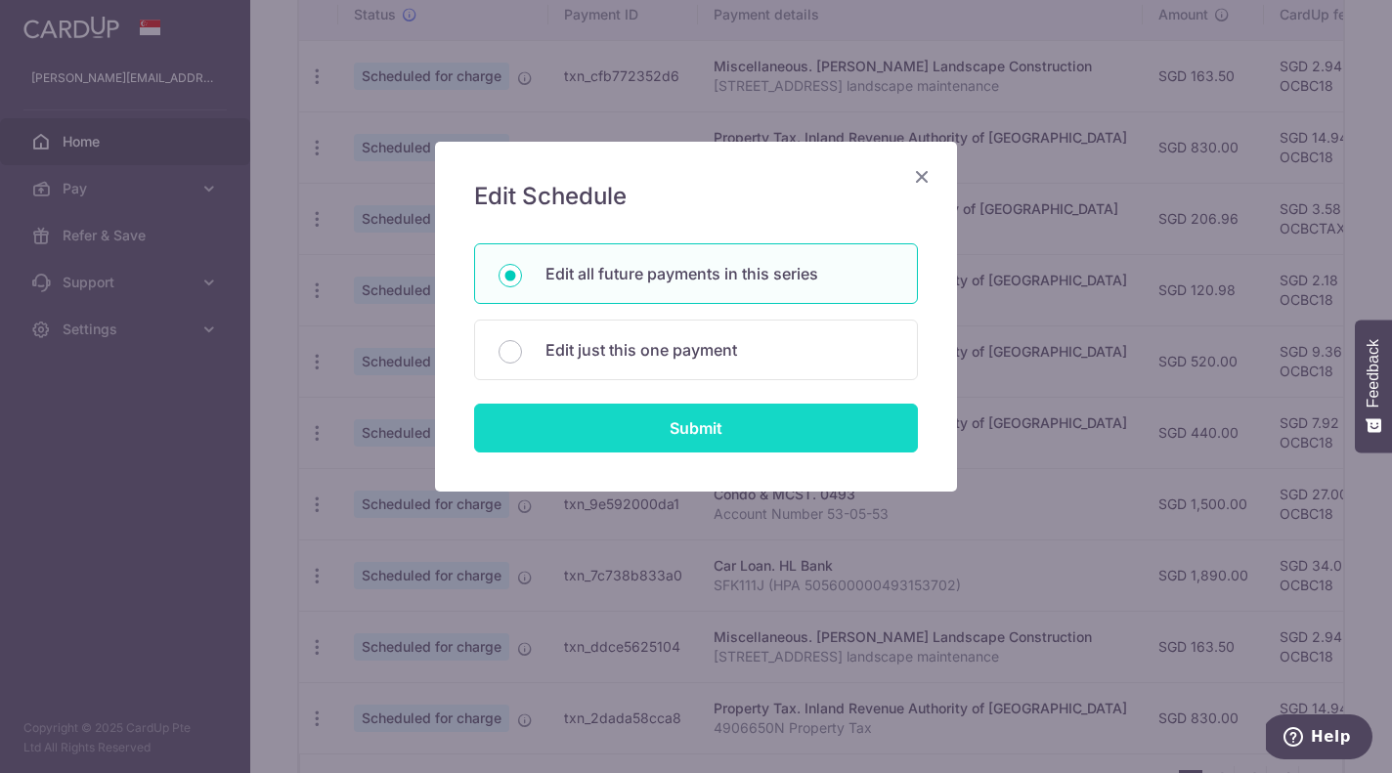
click at [709, 427] on input "Submit" at bounding box center [696, 428] width 444 height 49
radio input "true"
type input "1,500.00"
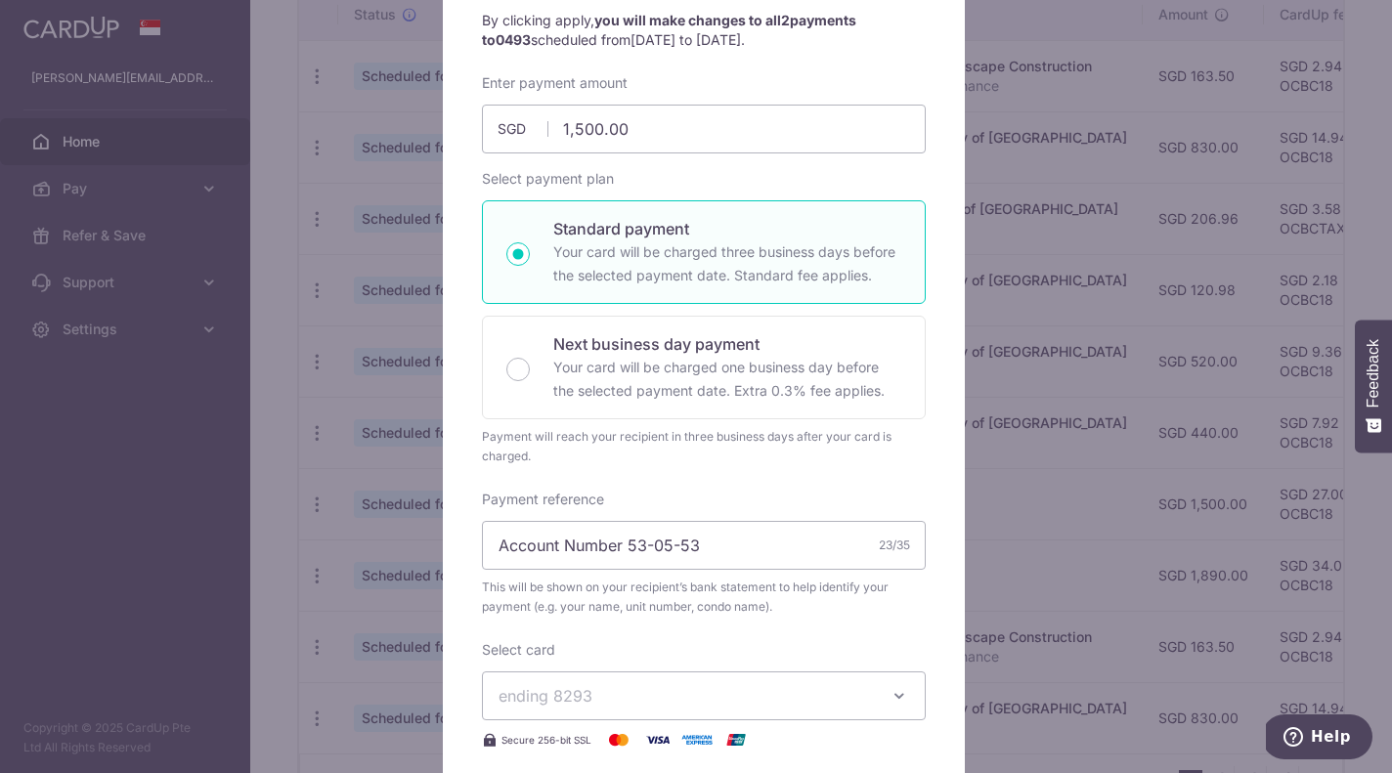
scroll to position [242, 0]
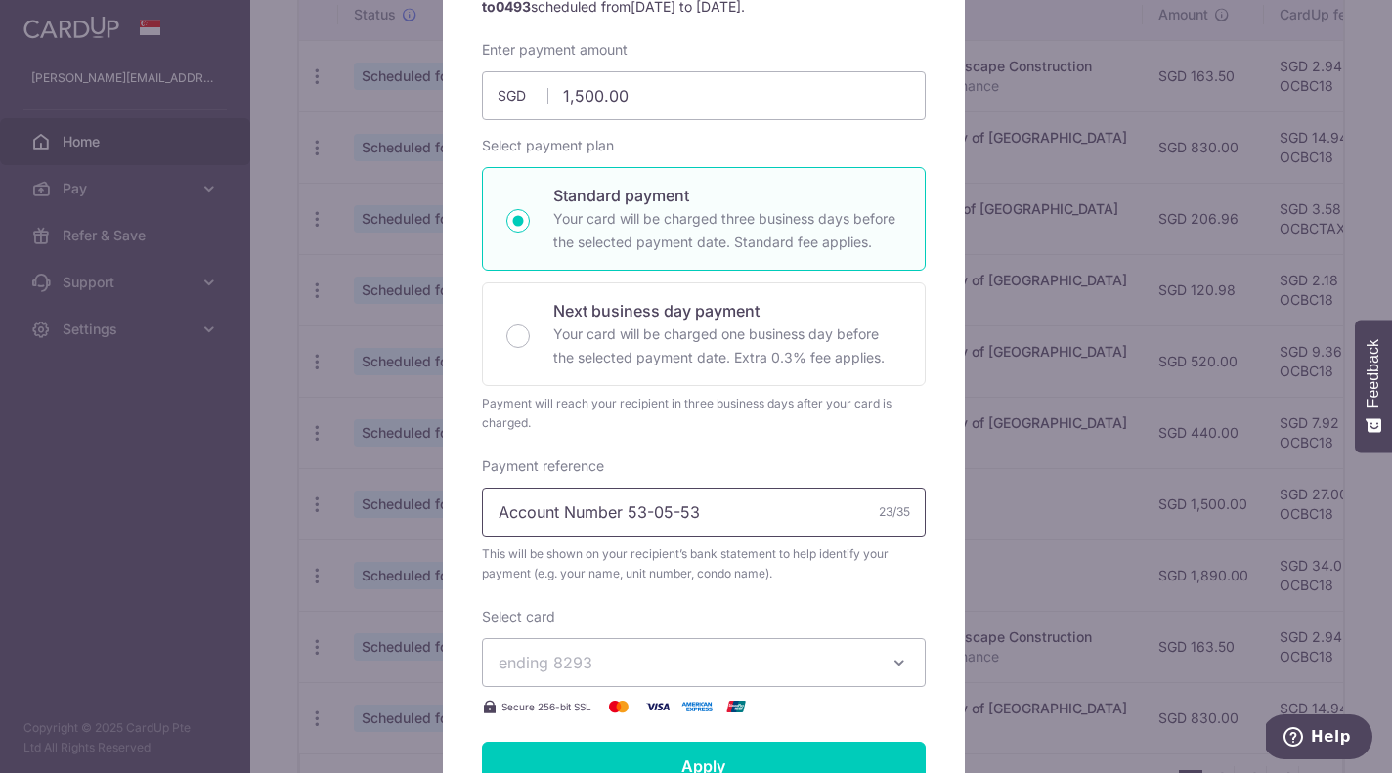
drag, startPoint x: 720, startPoint y: 512, endPoint x: 570, endPoint y: 512, distance: 149.6
click at [570, 512] on input "Account Number 53-05-53" at bounding box center [704, 512] width 444 height 49
click at [575, 514] on input "Account No MMA530553 CCK" at bounding box center [704, 512] width 444 height 49
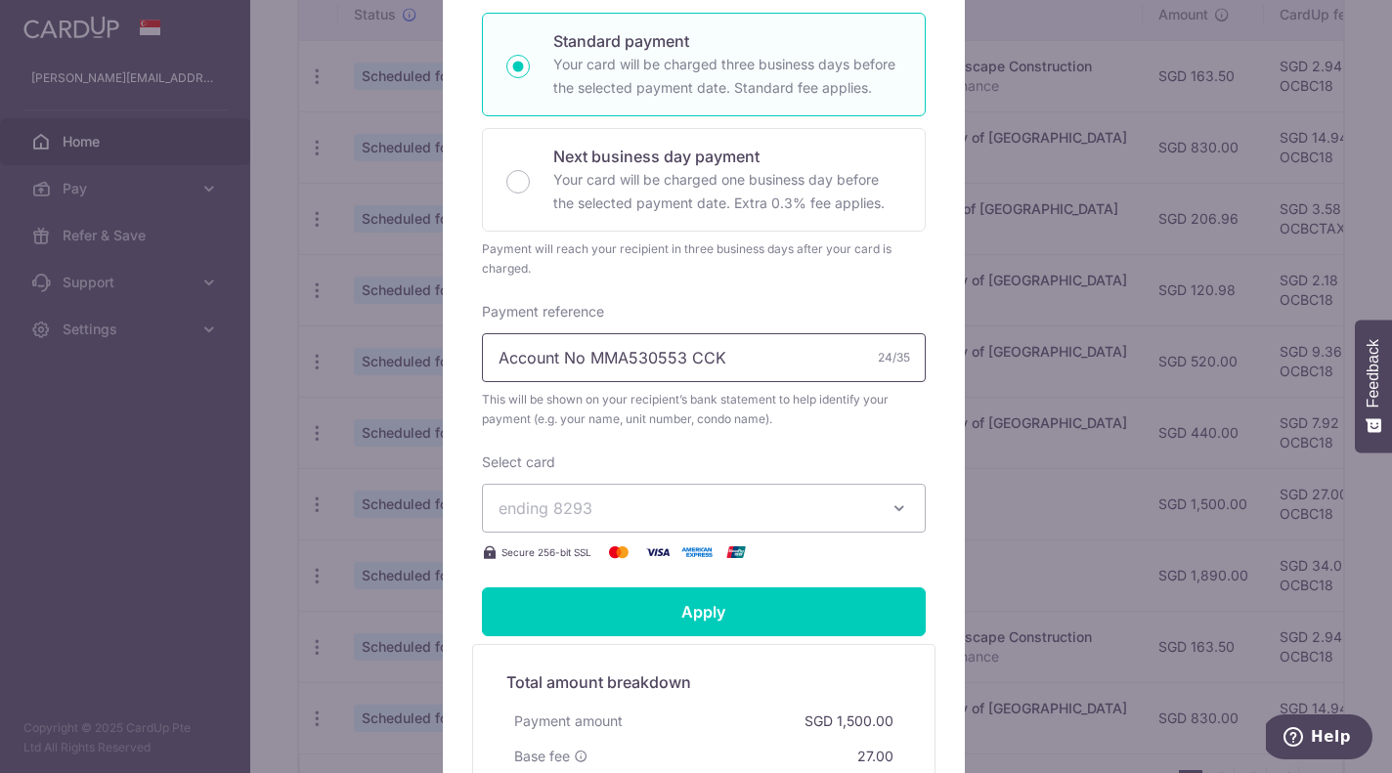
scroll to position [421, 0]
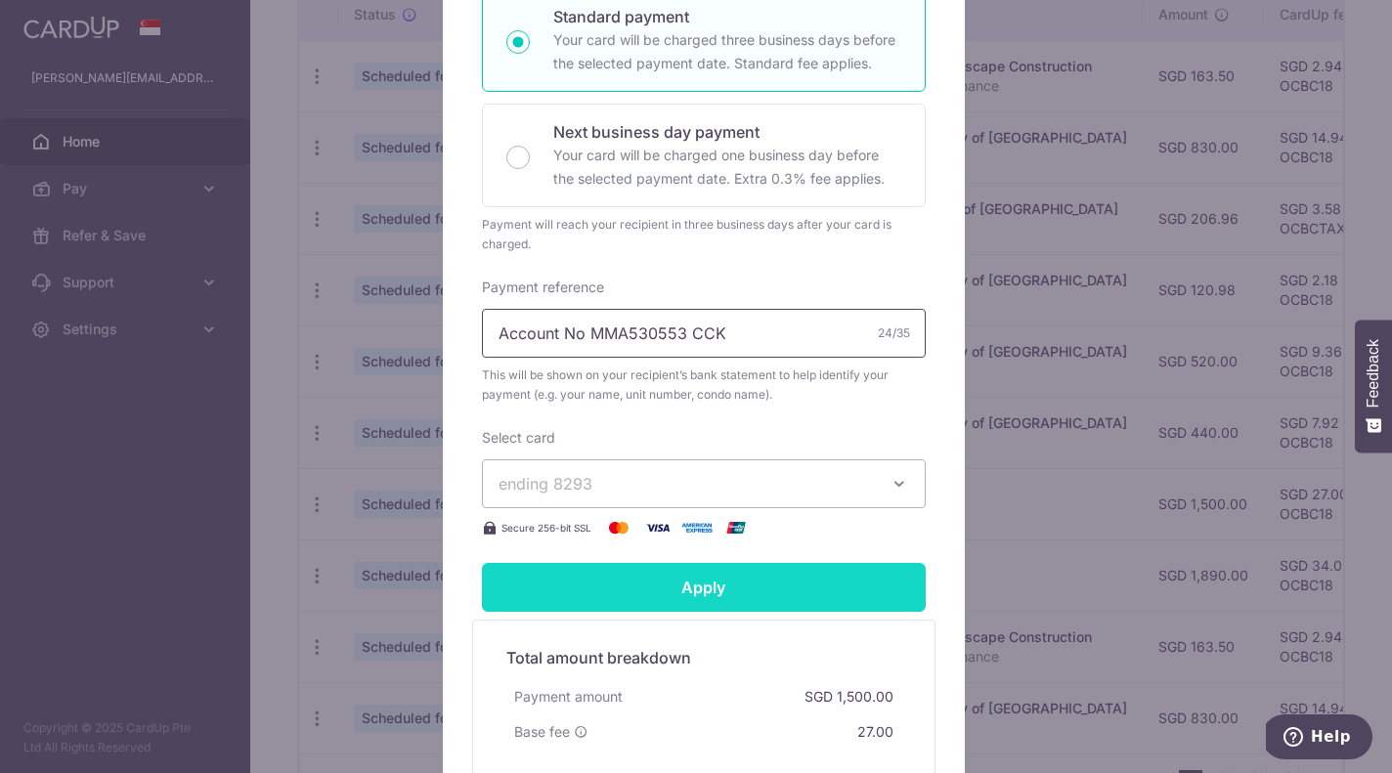
type input "Account No MMA530553 CCK"
click at [724, 590] on input "Apply" at bounding box center [704, 587] width 444 height 49
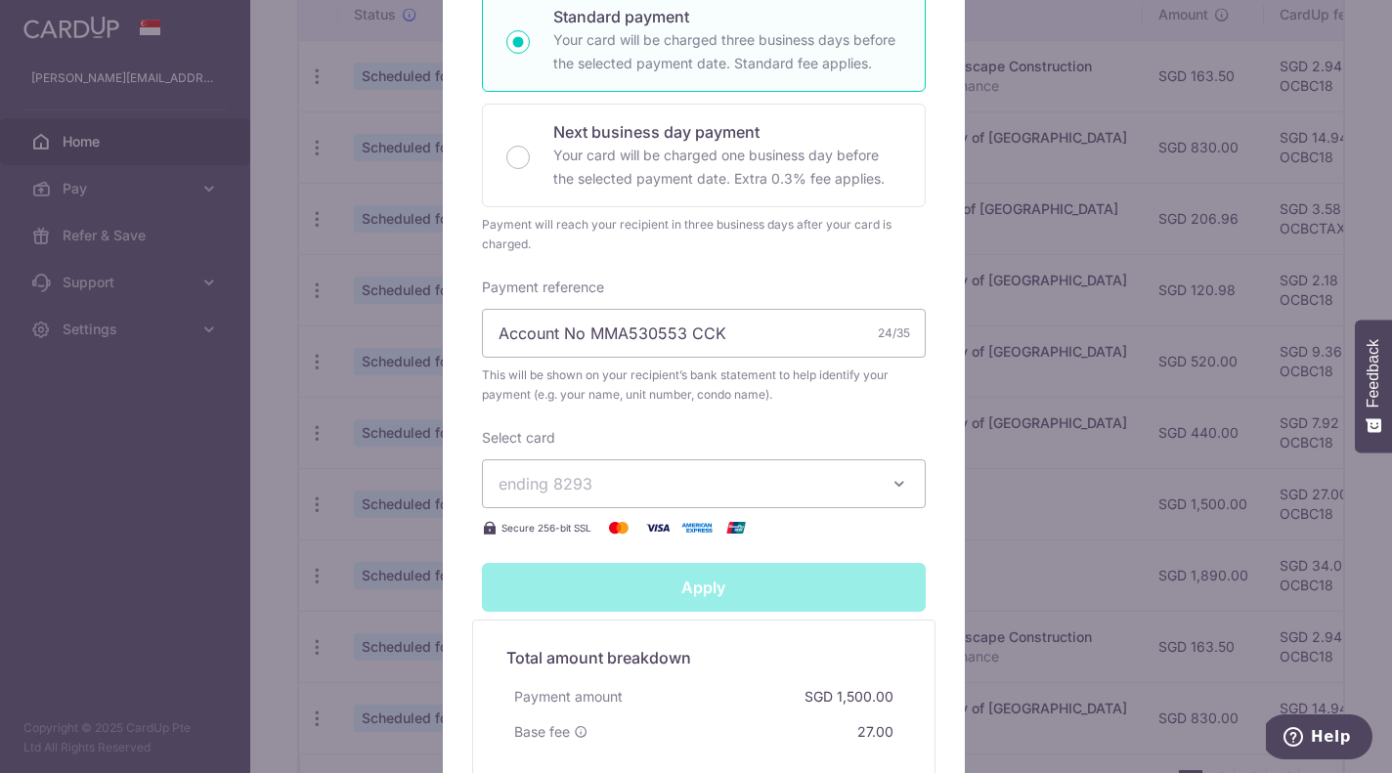
type input "Successfully Applied"
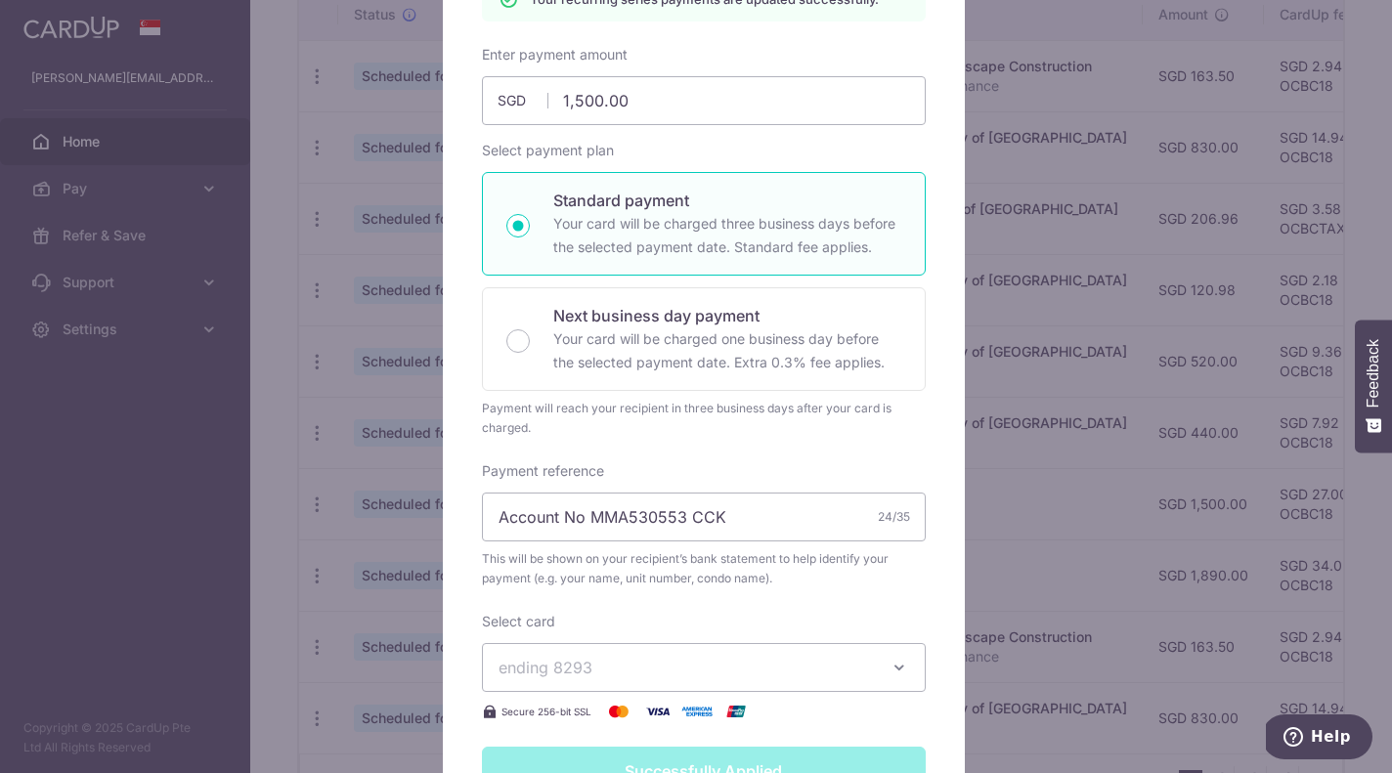
scroll to position [0, 0]
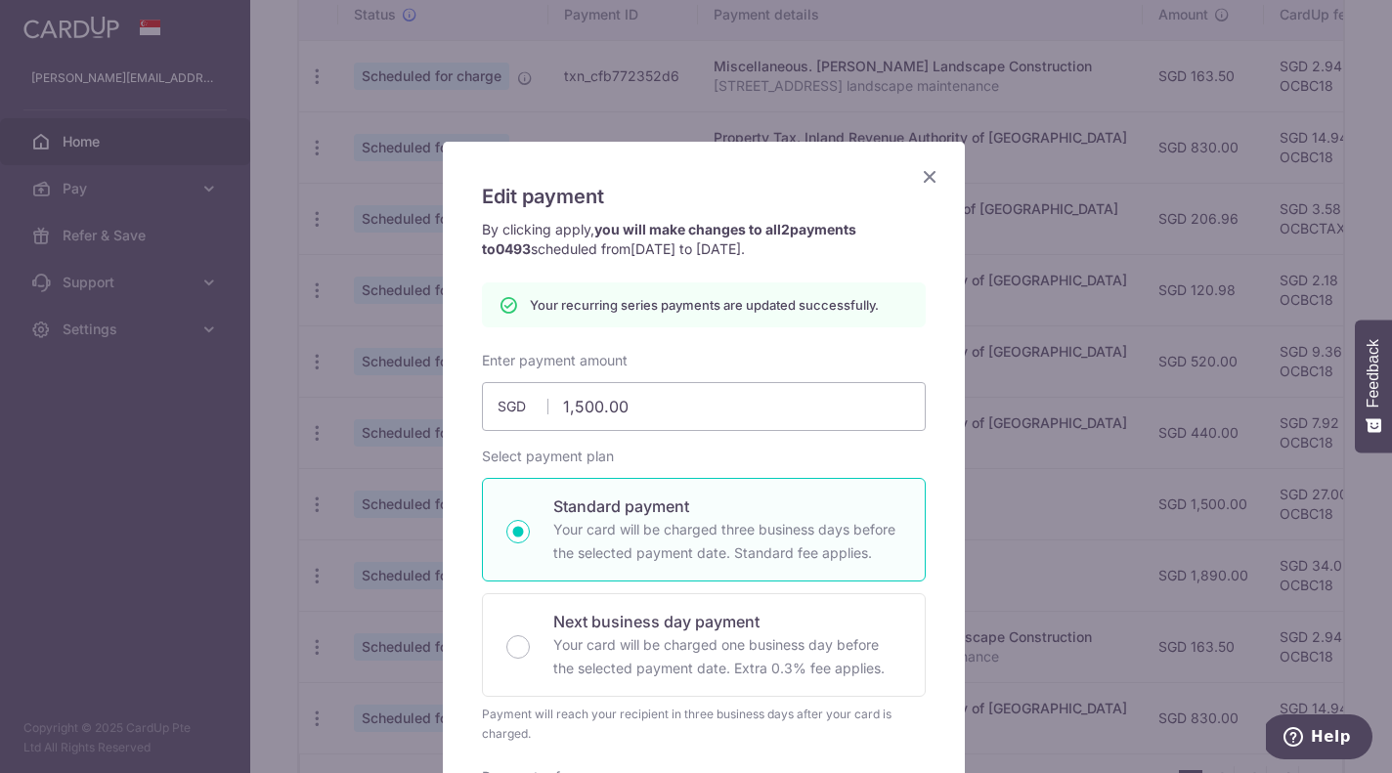
click at [928, 177] on icon "Close" at bounding box center [929, 176] width 23 height 24
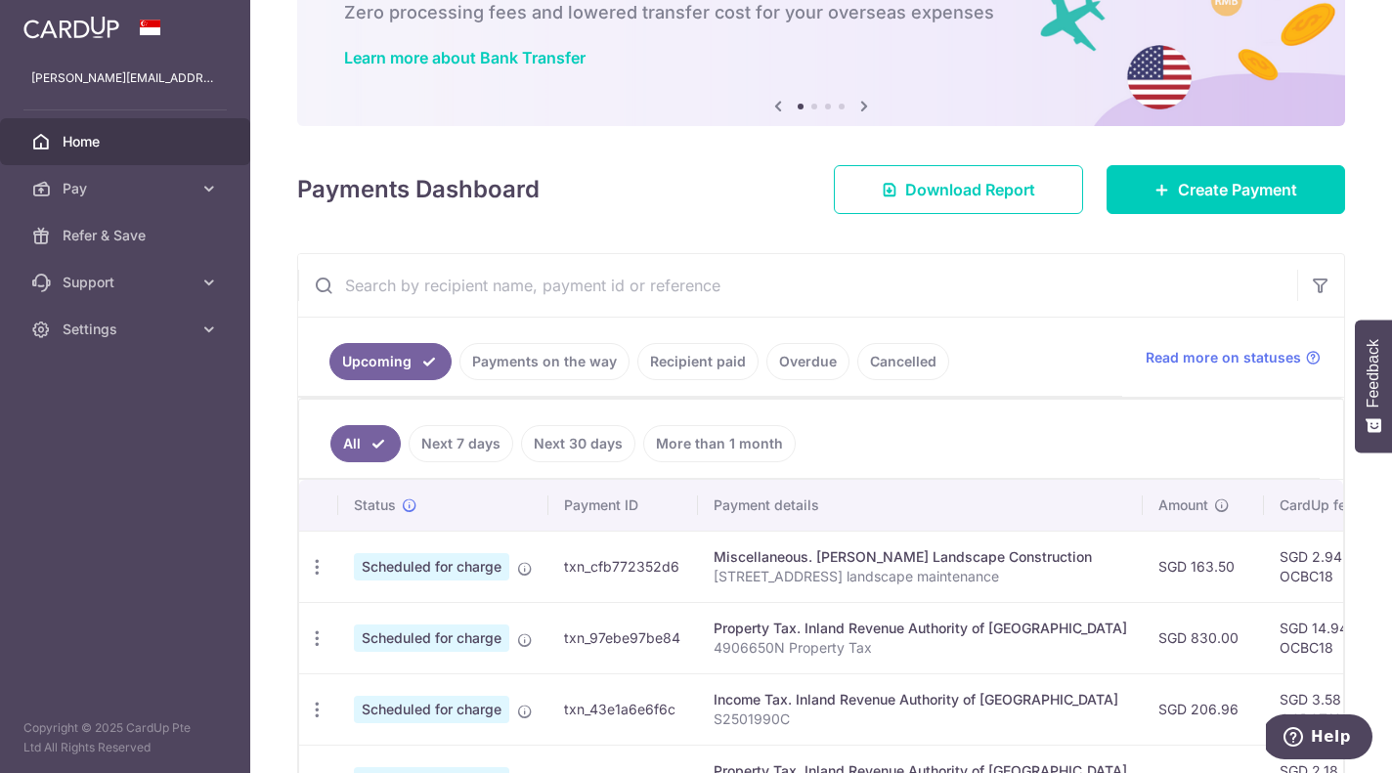
scroll to position [125, 0]
click at [376, 366] on link "Upcoming" at bounding box center [391, 360] width 122 height 37
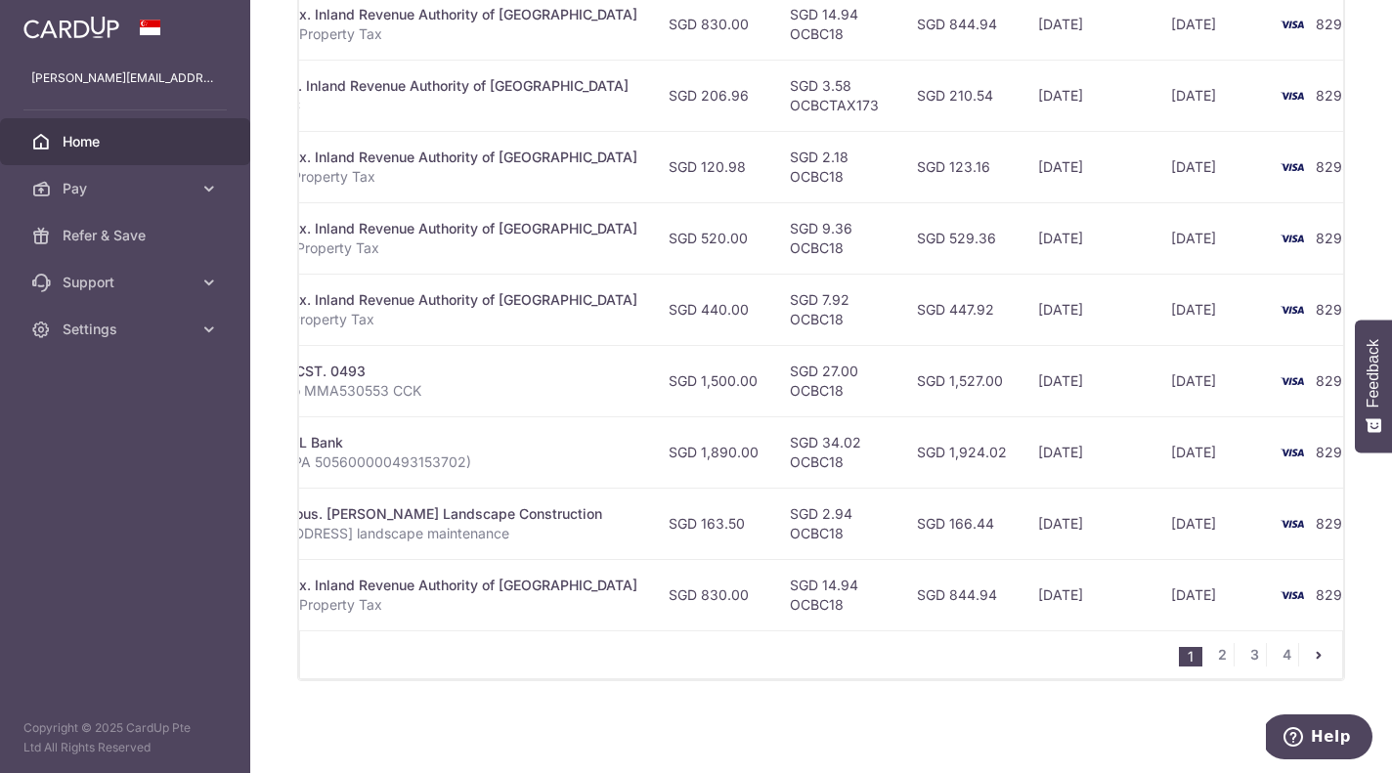
scroll to position [0, 0]
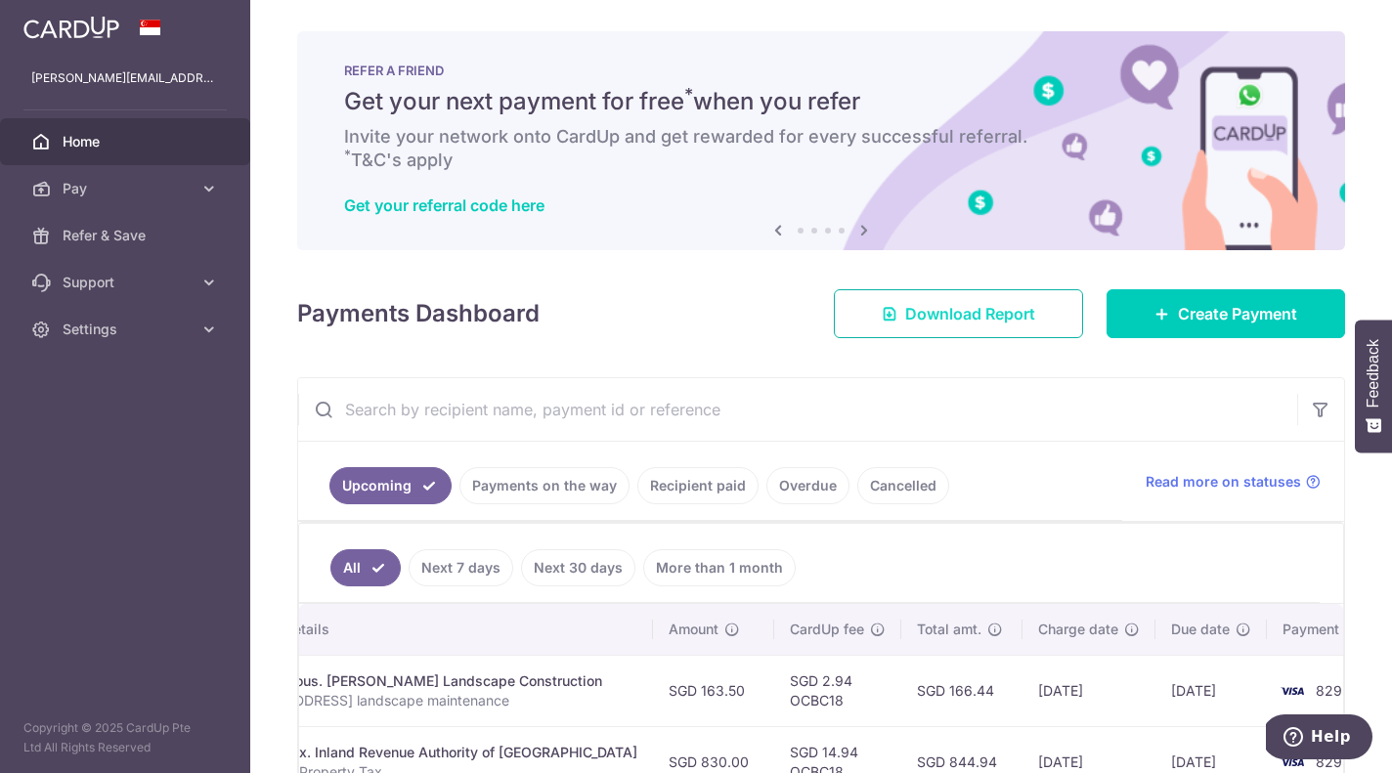
click at [977, 321] on span "Download Report" at bounding box center [970, 313] width 130 height 23
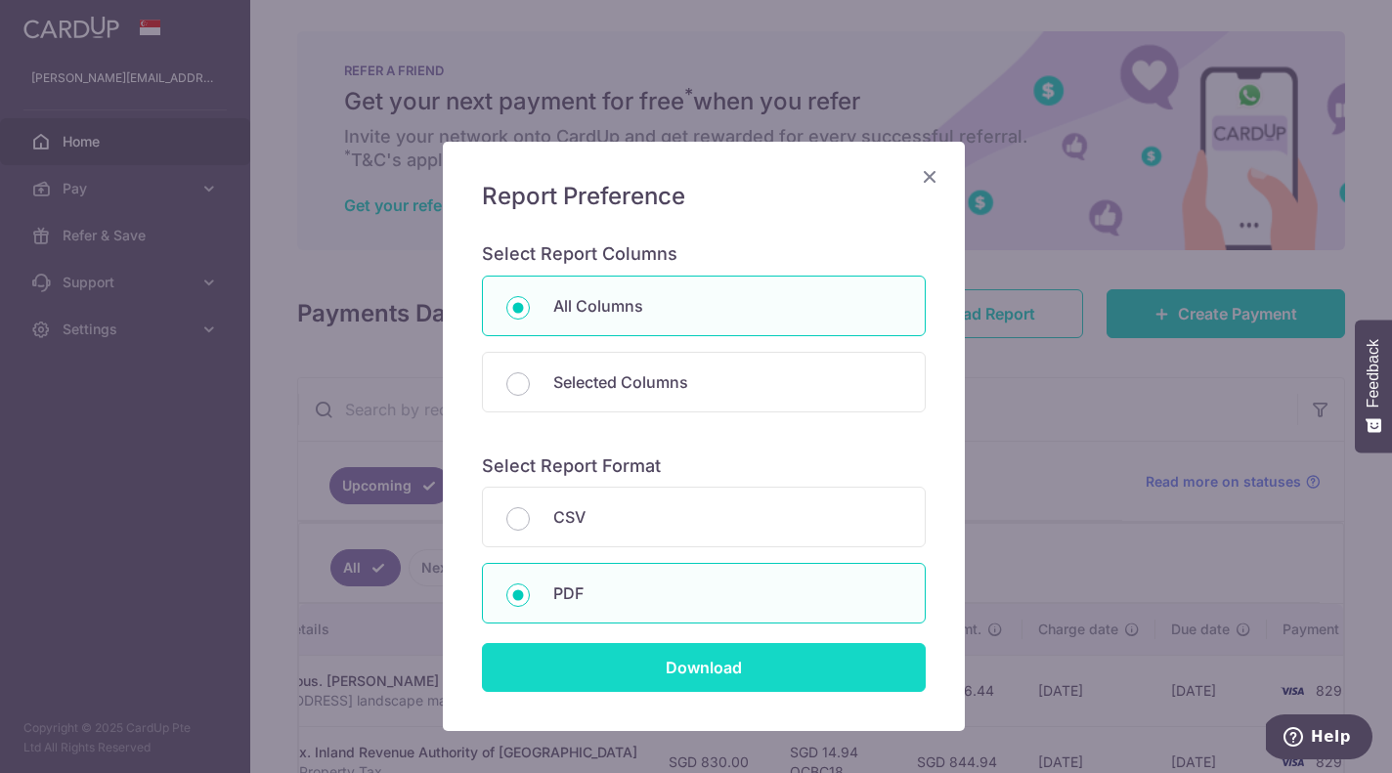
click at [685, 670] on input "Download" at bounding box center [704, 667] width 444 height 49
